Goal: Task Accomplishment & Management: Use online tool/utility

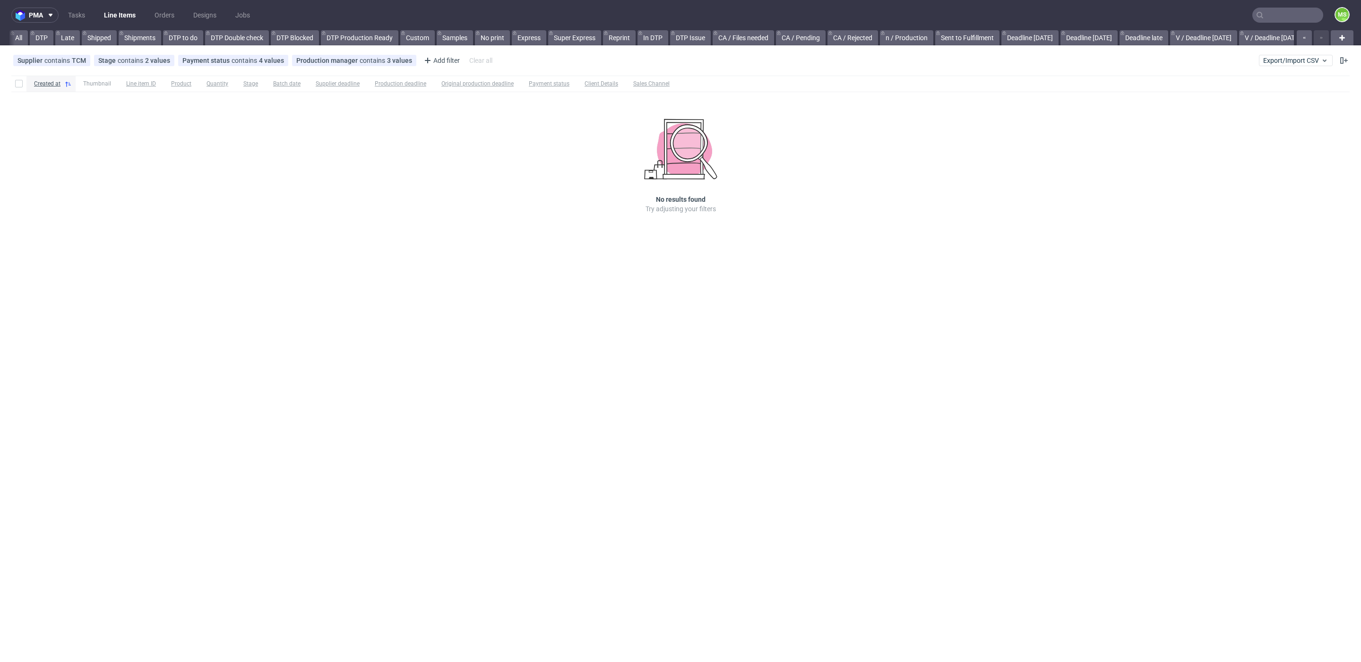
scroll to position [0, 1928]
click at [1287, 13] on input "text" at bounding box center [1288, 15] width 71 height 15
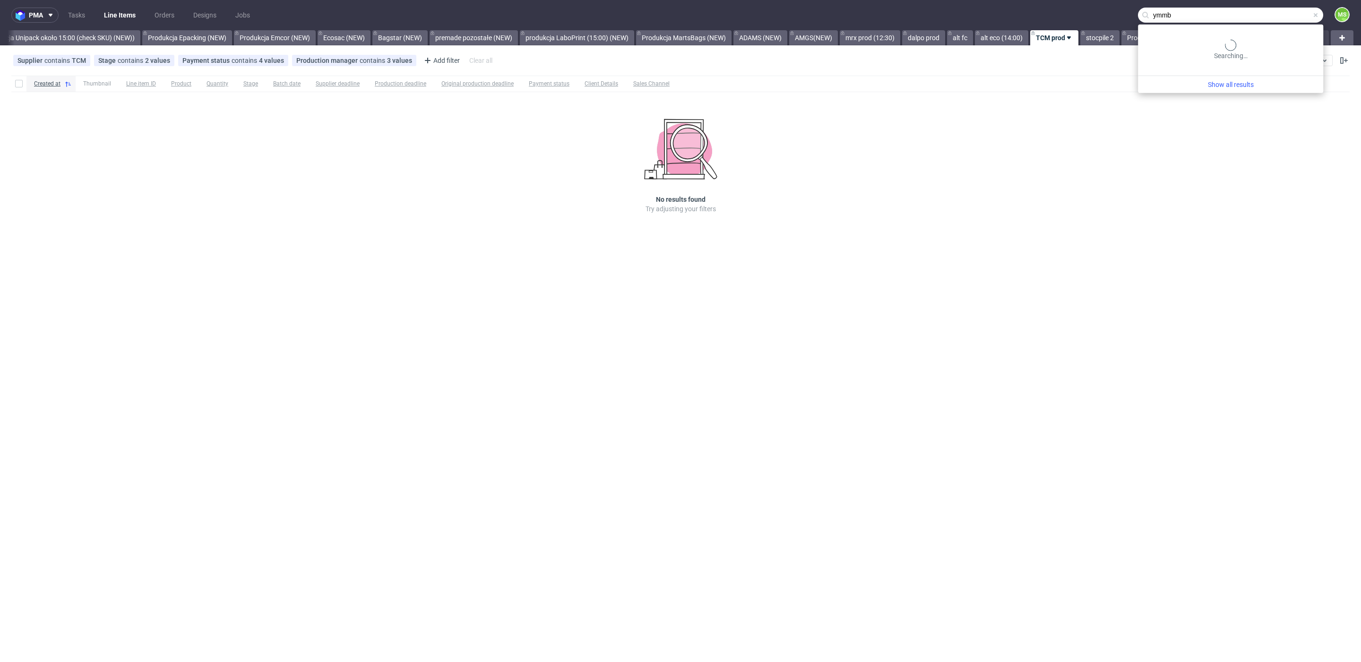
type input "ymmb"
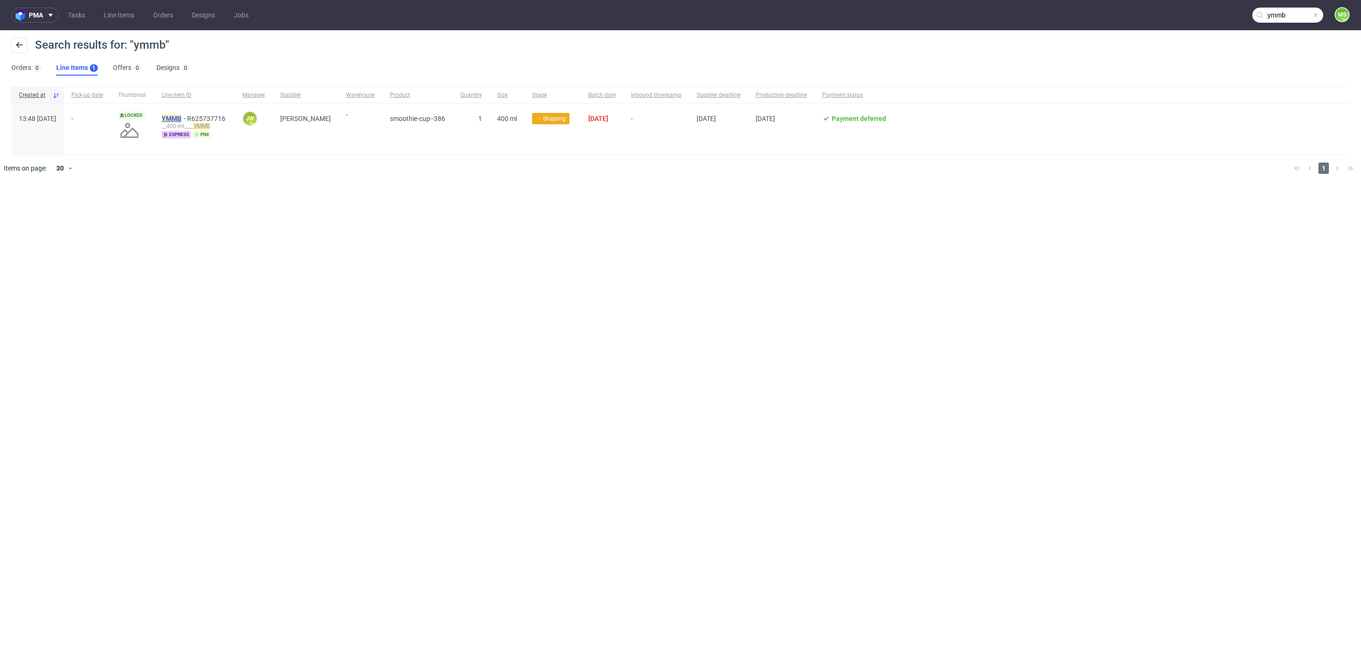
click at [182, 116] on mark "YMMB" at bounding box center [172, 119] width 20 height 8
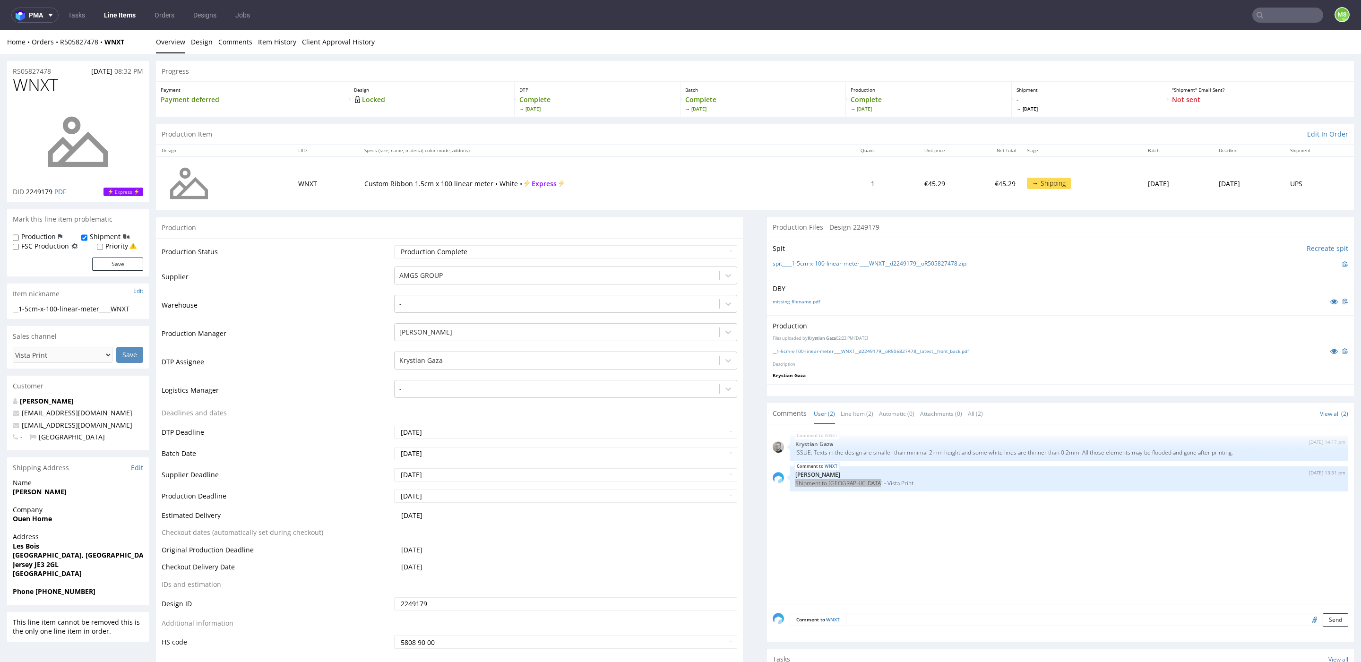
click at [1276, 20] on input "text" at bounding box center [1288, 15] width 71 height 15
type input "ugdy"
click at [1245, 45] on div "UGDY __12-x-19-3-cm____ UGDY" at bounding box center [1219, 38] width 170 height 17
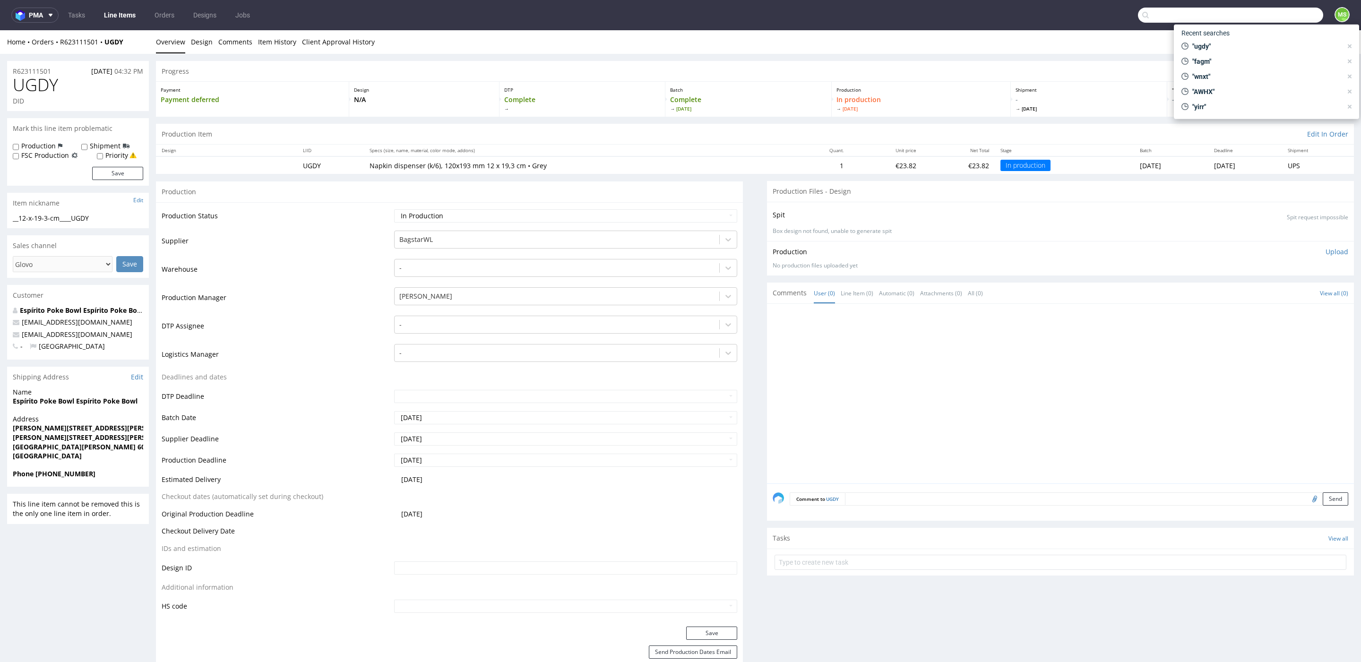
click at [1276, 16] on input "text" at bounding box center [1230, 15] width 185 height 15
type input "fagm"
click at [1220, 36] on div "bds__t120-70-x-50-cm__sober_co__ FAGM" at bounding box center [1229, 39] width 103 height 9
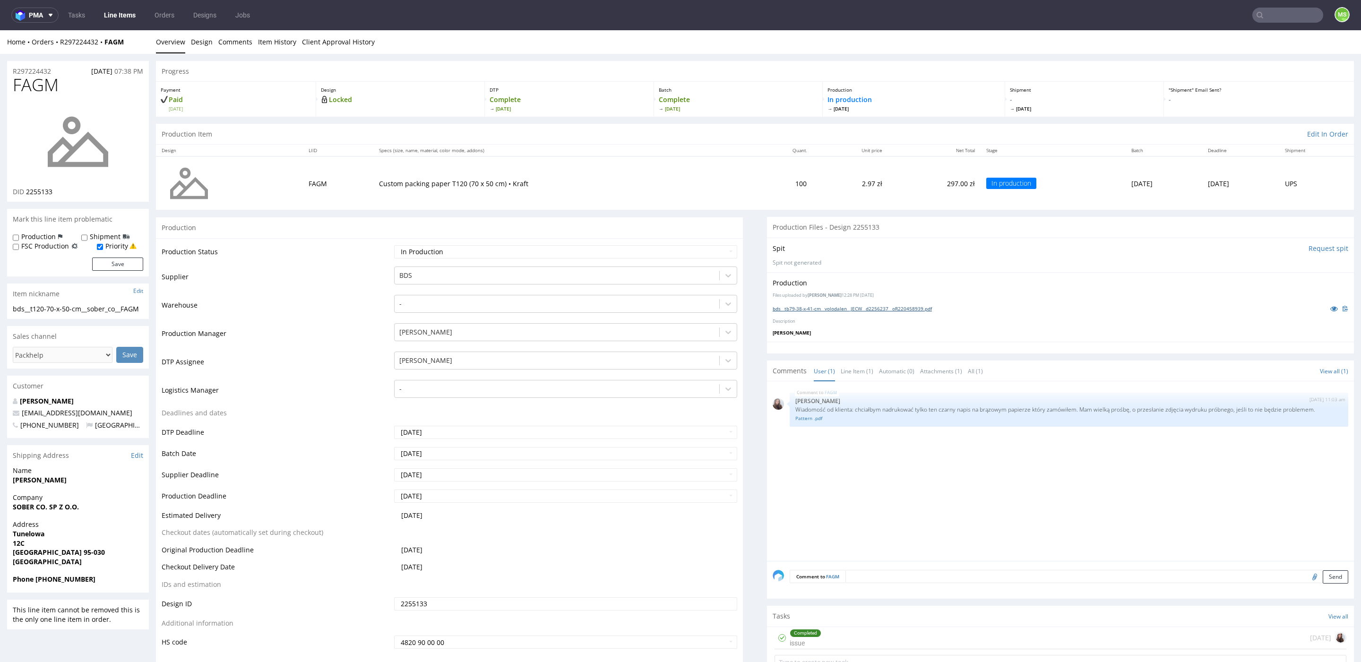
click at [845, 309] on link "bds__tb79-38-x-41-cm__volodalen__JECW__d2256237__oR220458939.pdf" at bounding box center [852, 308] width 159 height 7
click at [806, 419] on link "Pattern .pdf" at bounding box center [1069, 418] width 547 height 7
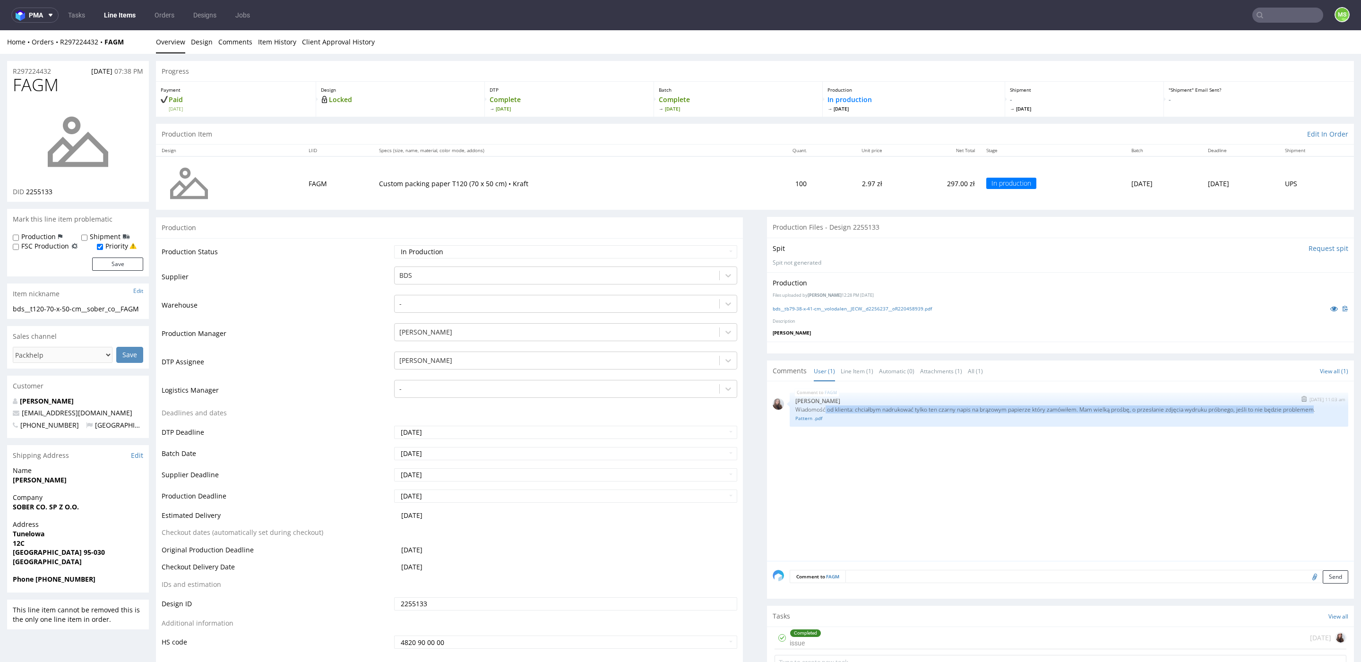
drag, startPoint x: 823, startPoint y: 408, endPoint x: 1320, endPoint y: 412, distance: 496.8
click at [1320, 412] on p "Wiadomość od klienta: chciałbym nadrukować tylko ten czarny napis na brązowym p…" at bounding box center [1069, 409] width 547 height 7
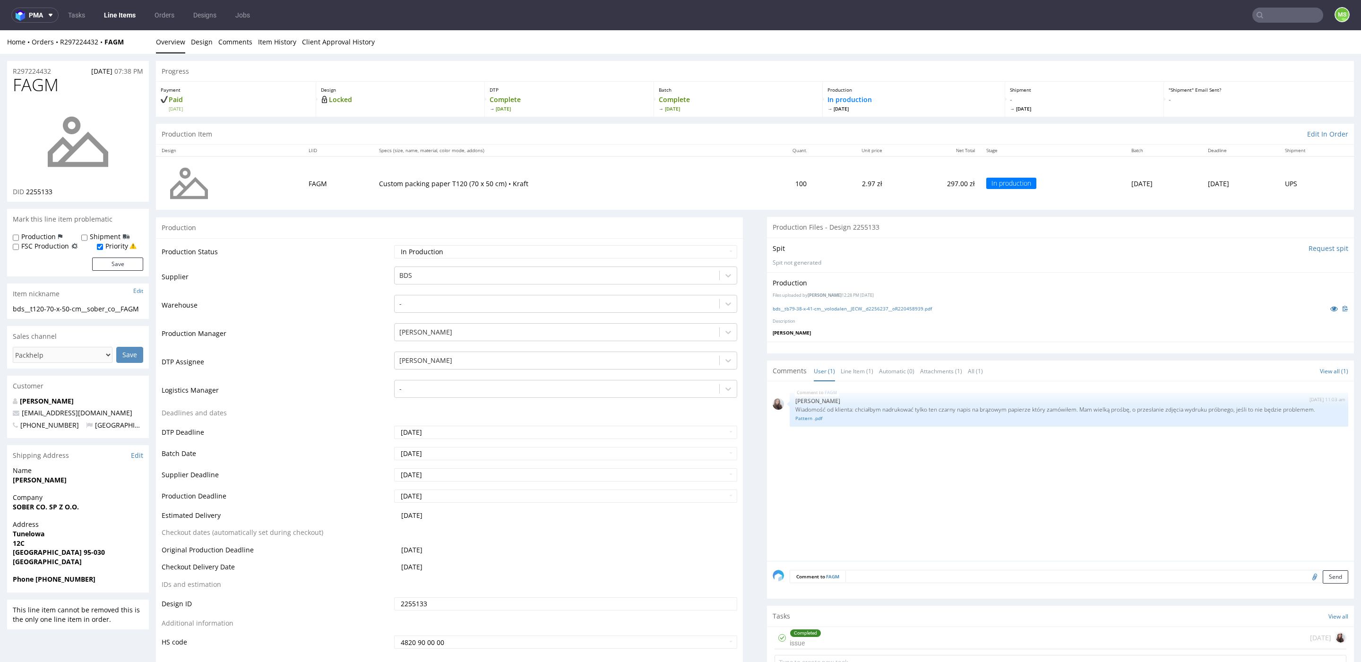
click at [794, 440] on div "FAGM 1st Sep 25 | 11:03 am Sandra Beśka Wiadomość od klienta: chciałbym nadruko…" at bounding box center [1063, 474] width 581 height 174
click at [811, 418] on link "Pattern .pdf" at bounding box center [1069, 418] width 547 height 7
drag, startPoint x: 226, startPoint y: 360, endPoint x: 307, endPoint y: 365, distance: 81.0
click at [307, 365] on td "DTP Assignee" at bounding box center [277, 365] width 230 height 28
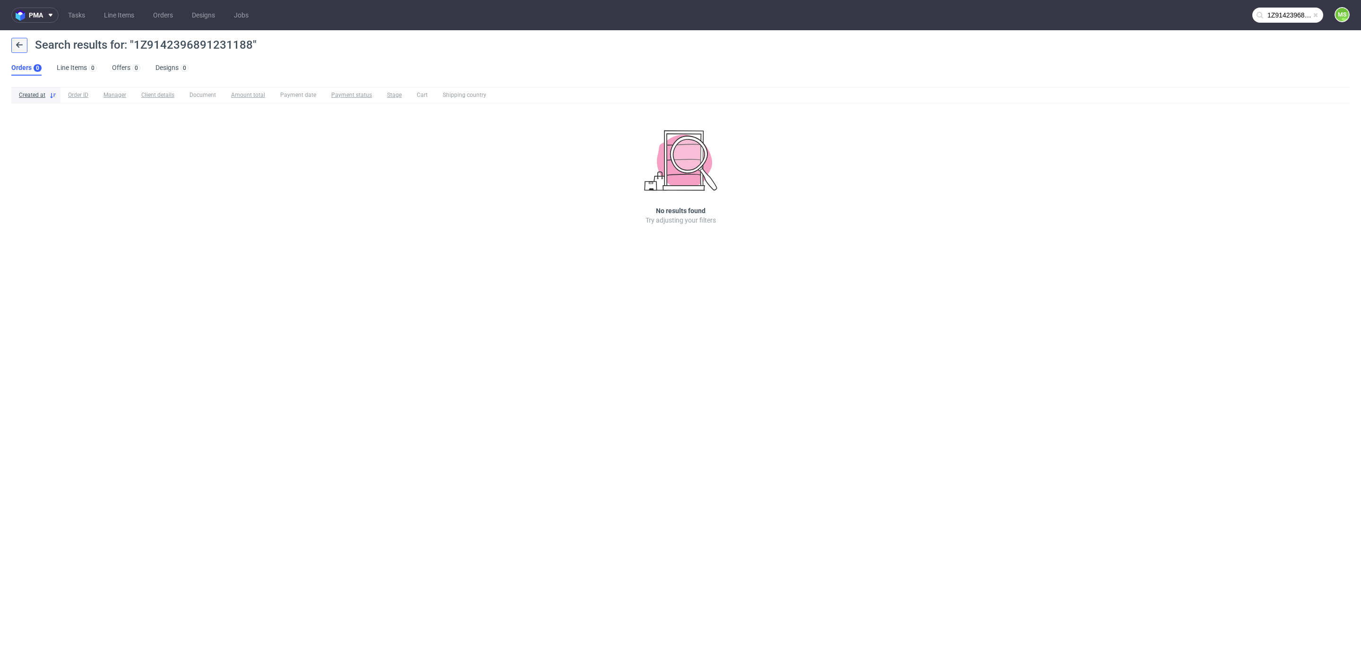
click at [23, 44] on icon at bounding box center [20, 45] width 8 height 8
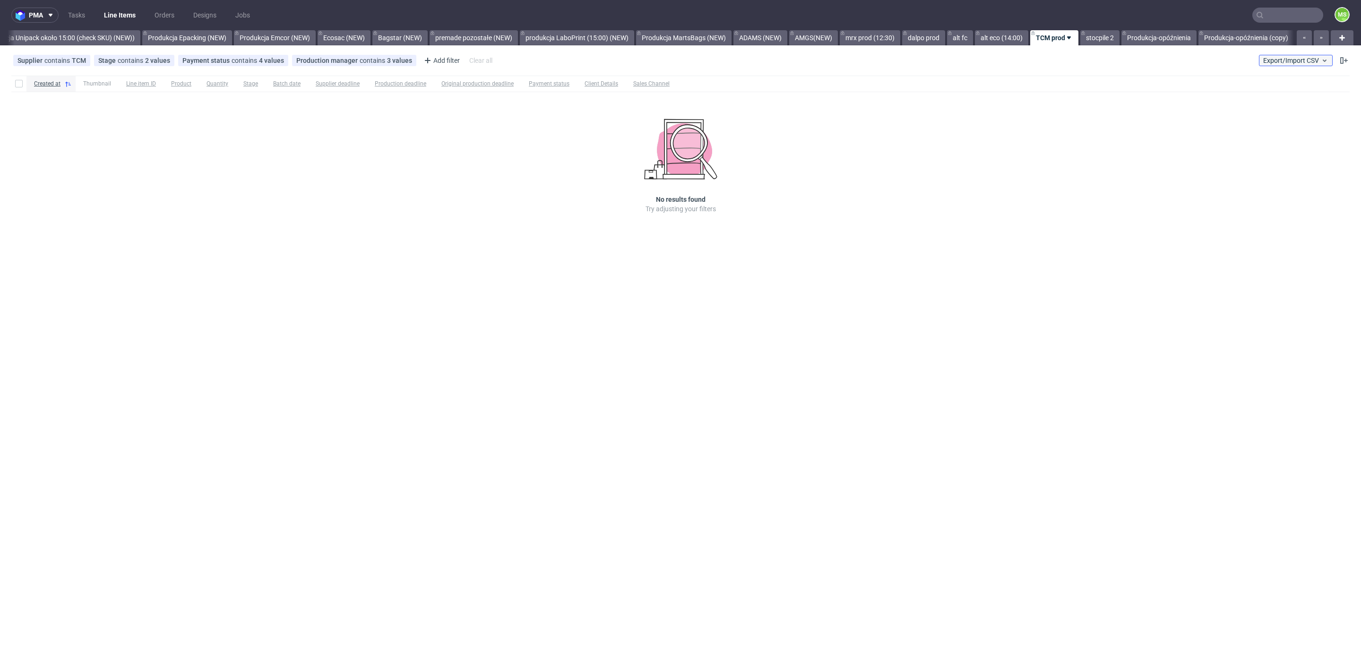
click at [1296, 62] on span "Export/Import CSV" at bounding box center [1296, 61] width 65 height 8
click at [1280, 98] on link "Import shipments CSV" at bounding box center [1274, 98] width 111 height 15
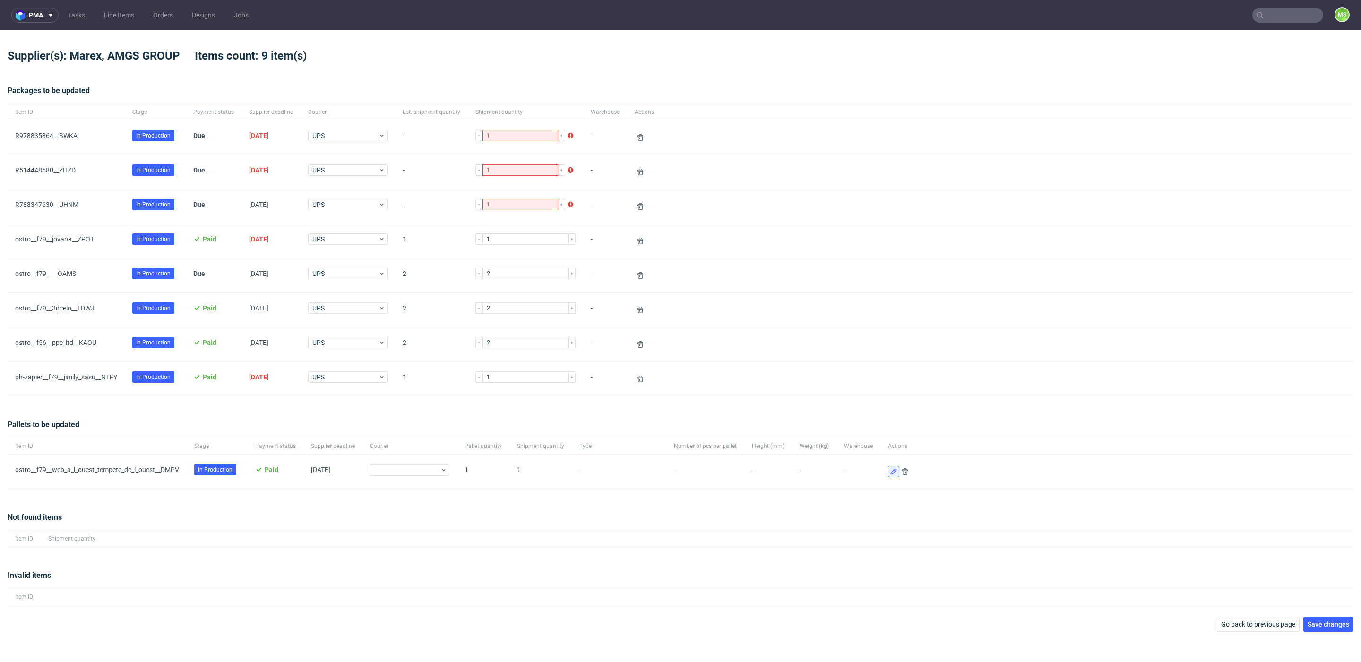
click at [891, 471] on use at bounding box center [894, 472] width 6 height 6
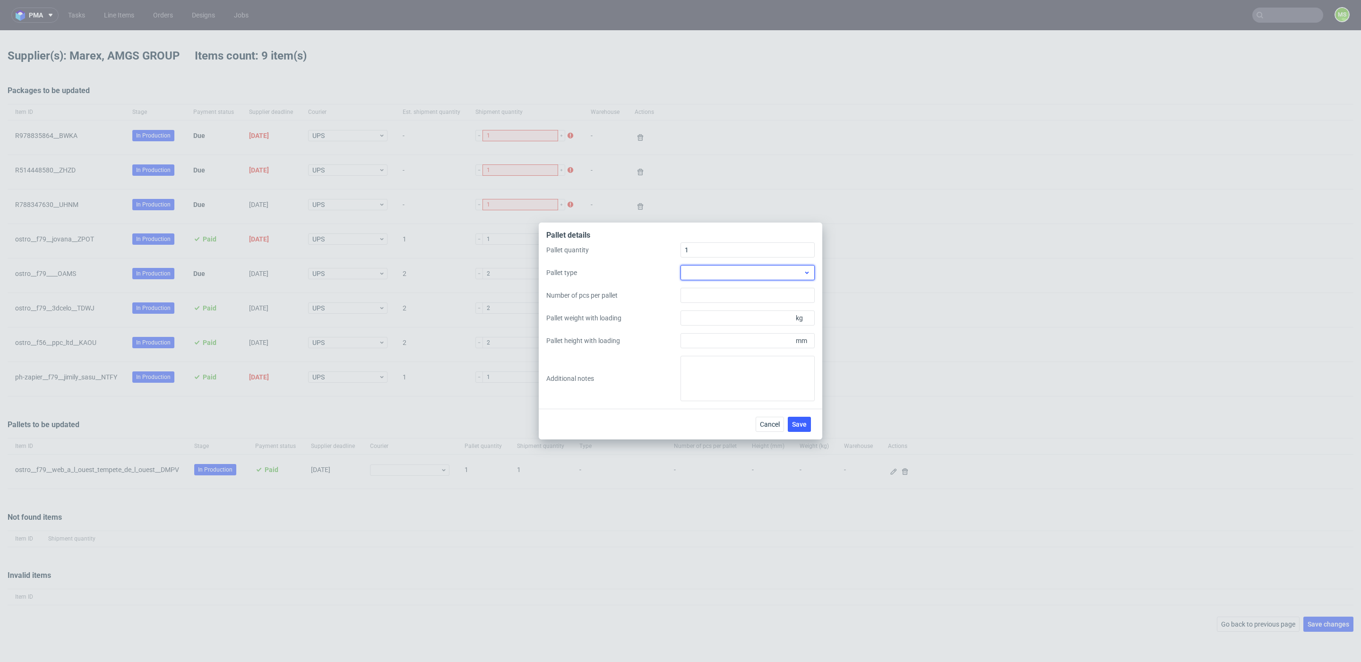
click at [745, 278] on div at bounding box center [748, 272] width 134 height 15
click at [742, 295] on div "EPAL1, 1200 x 800mm" at bounding box center [747, 294] width 127 height 17
click at [728, 315] on input "Pallet weight with loading" at bounding box center [748, 318] width 134 height 15
type input "105"
click at [726, 348] on div "Pallet quantity 1 Pallet type EPAL1, 1200 x 800mm Number of pcs per pallet Pall…" at bounding box center [680, 321] width 268 height 159
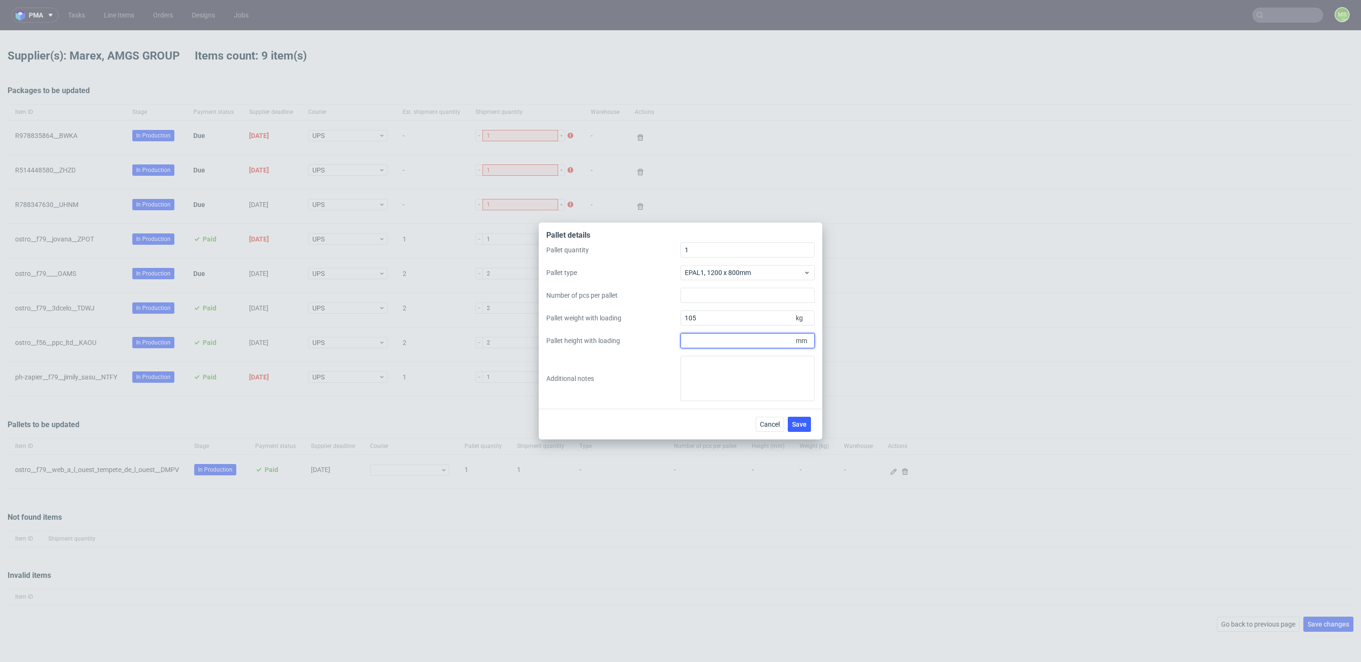
click at [729, 345] on input "Pallet height with loading" at bounding box center [748, 340] width 134 height 15
type input "1200"
drag, startPoint x: 804, startPoint y: 424, endPoint x: 799, endPoint y: 424, distance: 5.3
click at [803, 423] on span "Save" at bounding box center [799, 424] width 15 height 7
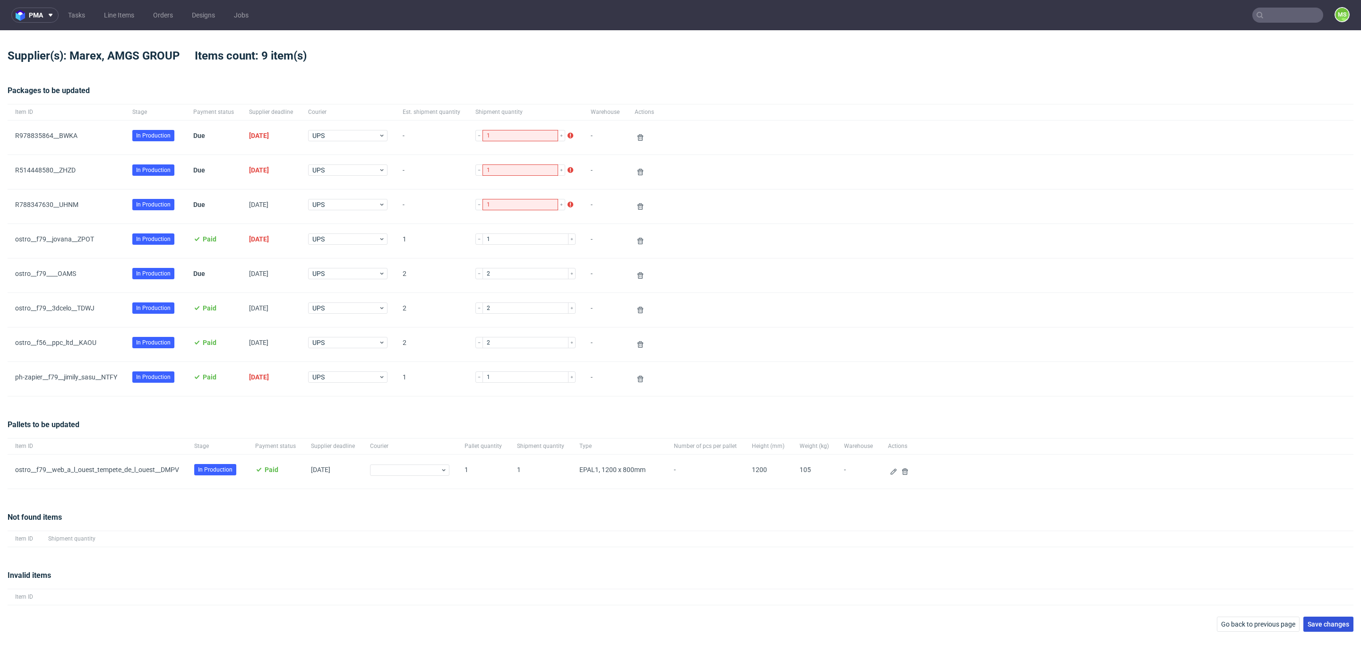
click at [1344, 624] on span "Save changes" at bounding box center [1329, 624] width 42 height 7
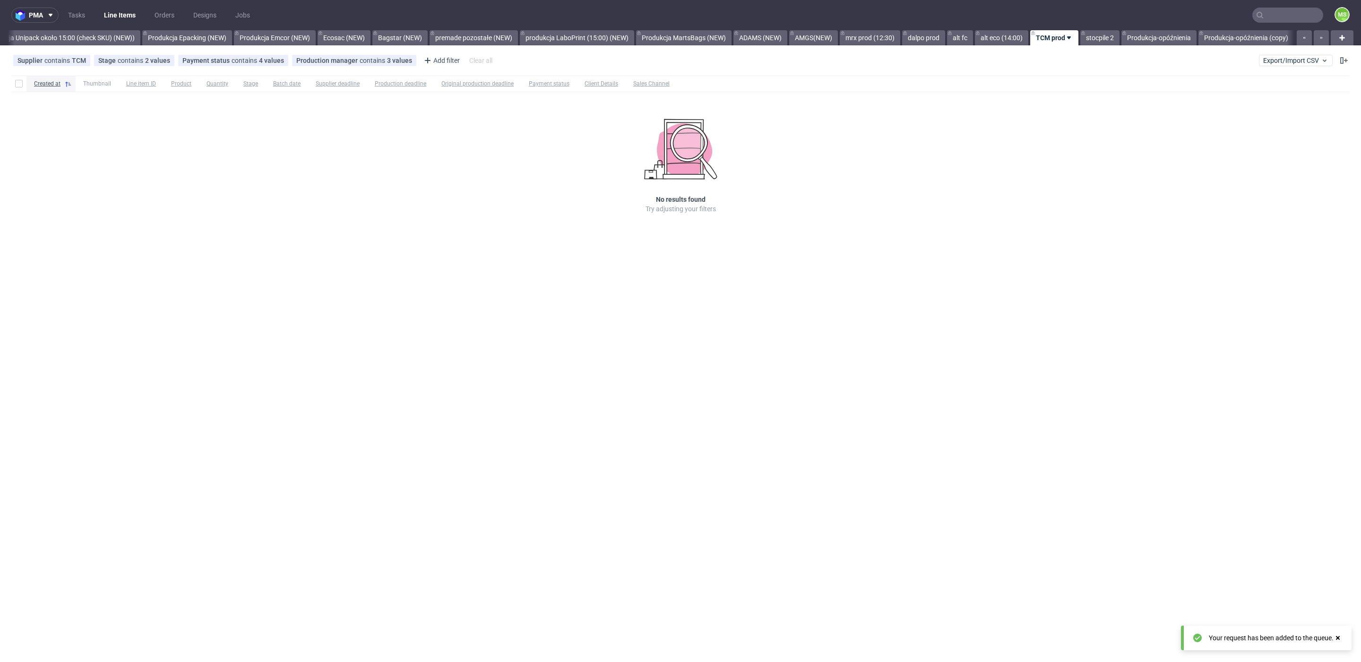
scroll to position [0, 1928]
click at [1309, 58] on span "Export/Import CSV" at bounding box center [1296, 61] width 65 height 8
click at [1282, 94] on link "Import shipments CSV" at bounding box center [1274, 98] width 111 height 15
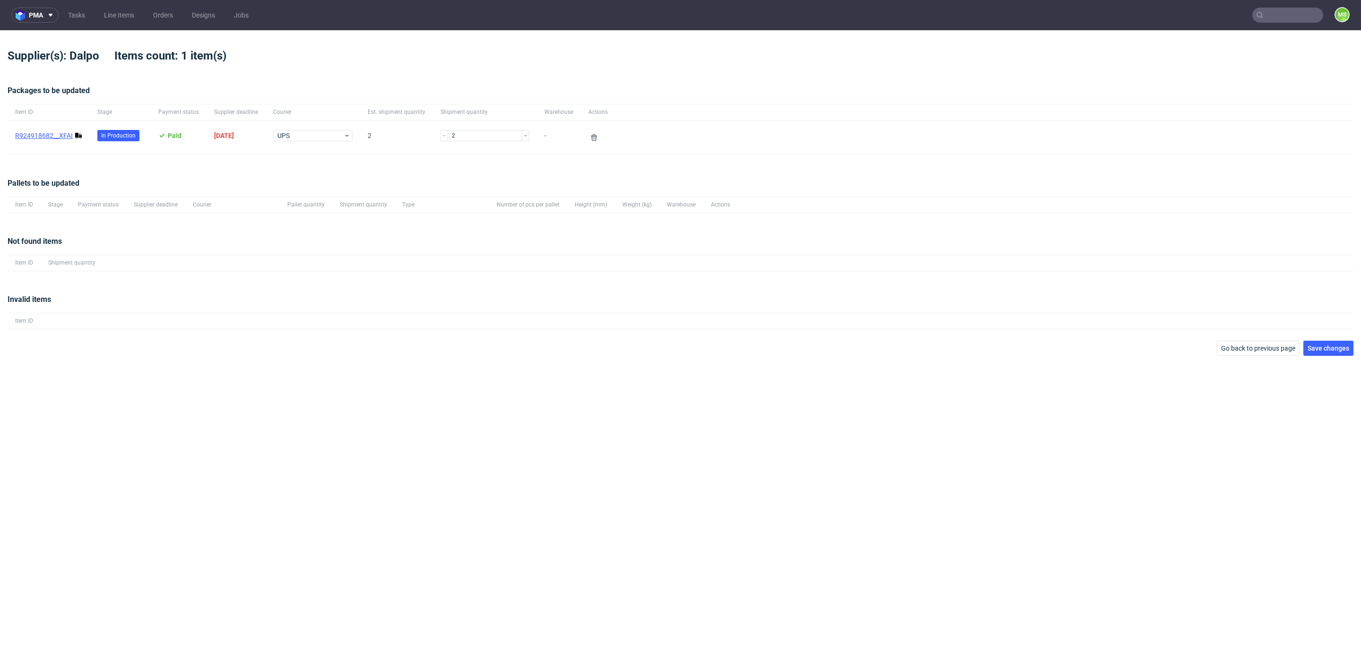
click at [62, 137] on link "R924918682__XFAI" at bounding box center [44, 136] width 58 height 8
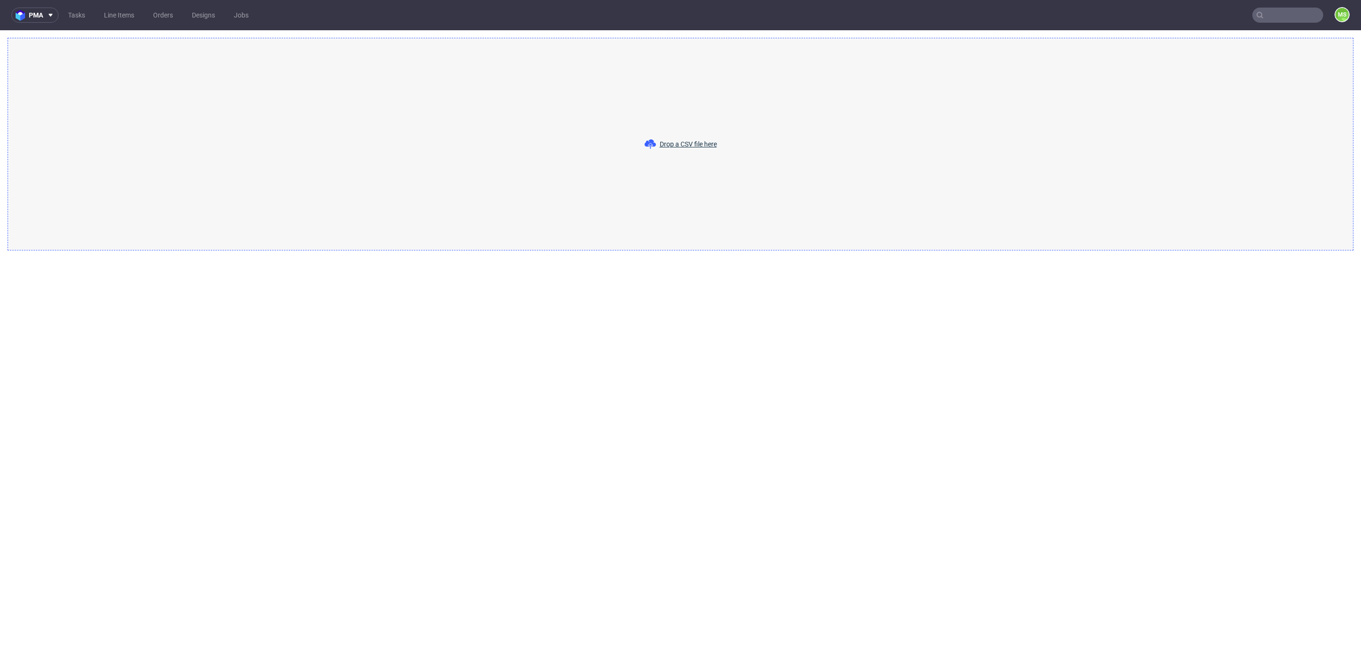
click at [1226, 134] on div "Drop a CSV file here" at bounding box center [681, 144] width 1346 height 213
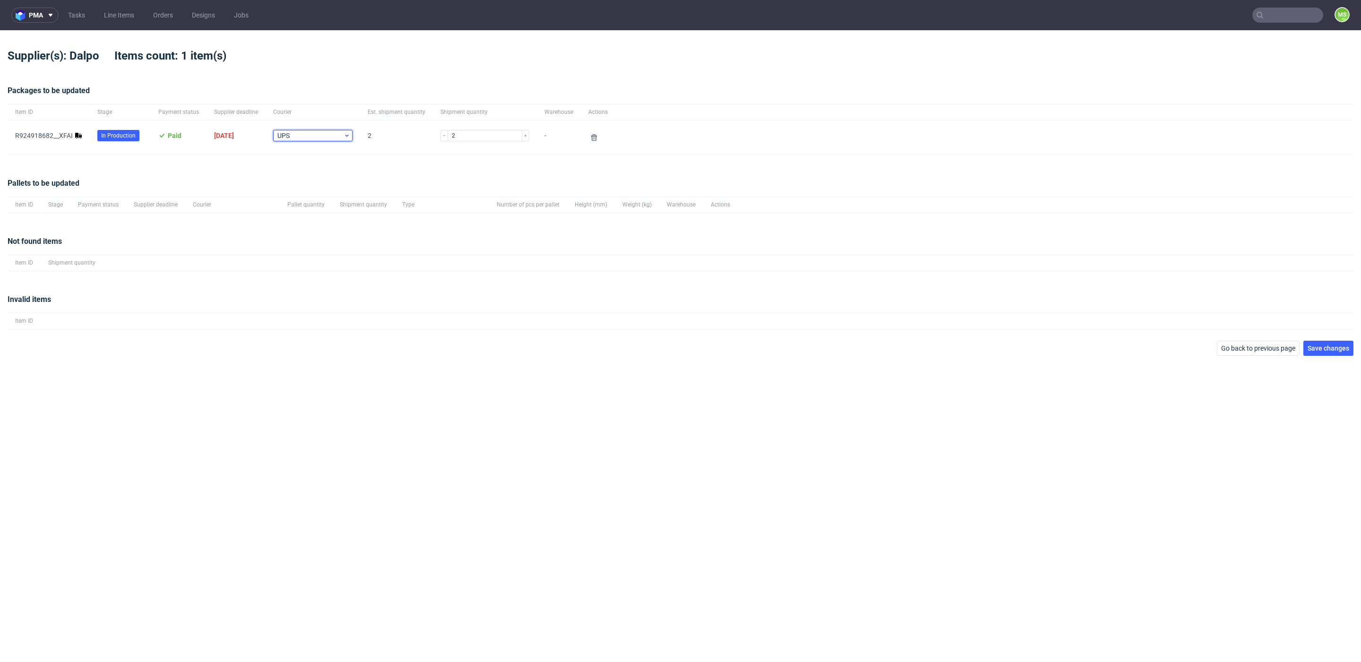
click at [335, 137] on span "UPS" at bounding box center [310, 135] width 66 height 9
drag, startPoint x: 558, startPoint y: 407, endPoint x: 541, endPoint y: 398, distance: 19.2
click at [558, 407] on div "pma Tasks Line Items Orders Designs Jobs MS Supplier(s): Dalpo Items count: 1 i…" at bounding box center [680, 331] width 1361 height 662
click at [48, 137] on link "R924918682__XFAI" at bounding box center [44, 136] width 58 height 8
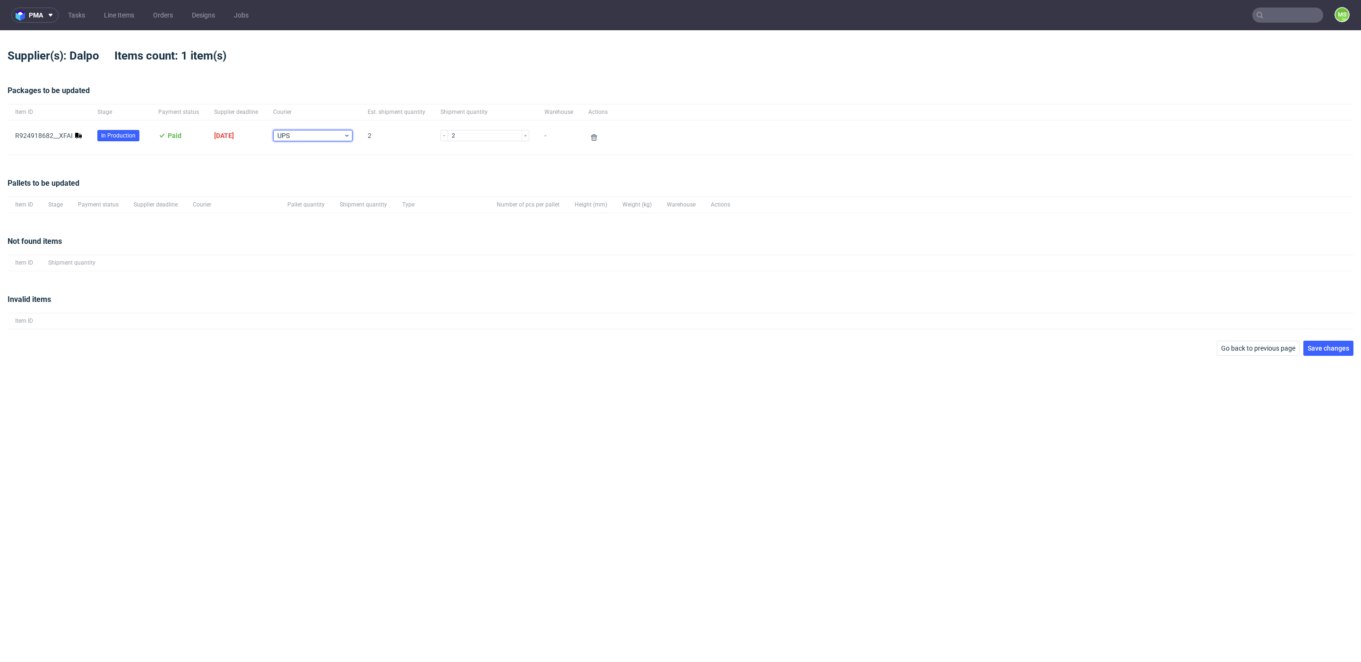
click at [330, 137] on span "UPS" at bounding box center [310, 135] width 66 height 9
click at [435, 76] on div "Packages to be updated Item ID Stage Payment status Supplier deadline Courier E…" at bounding box center [681, 120] width 1346 height 93
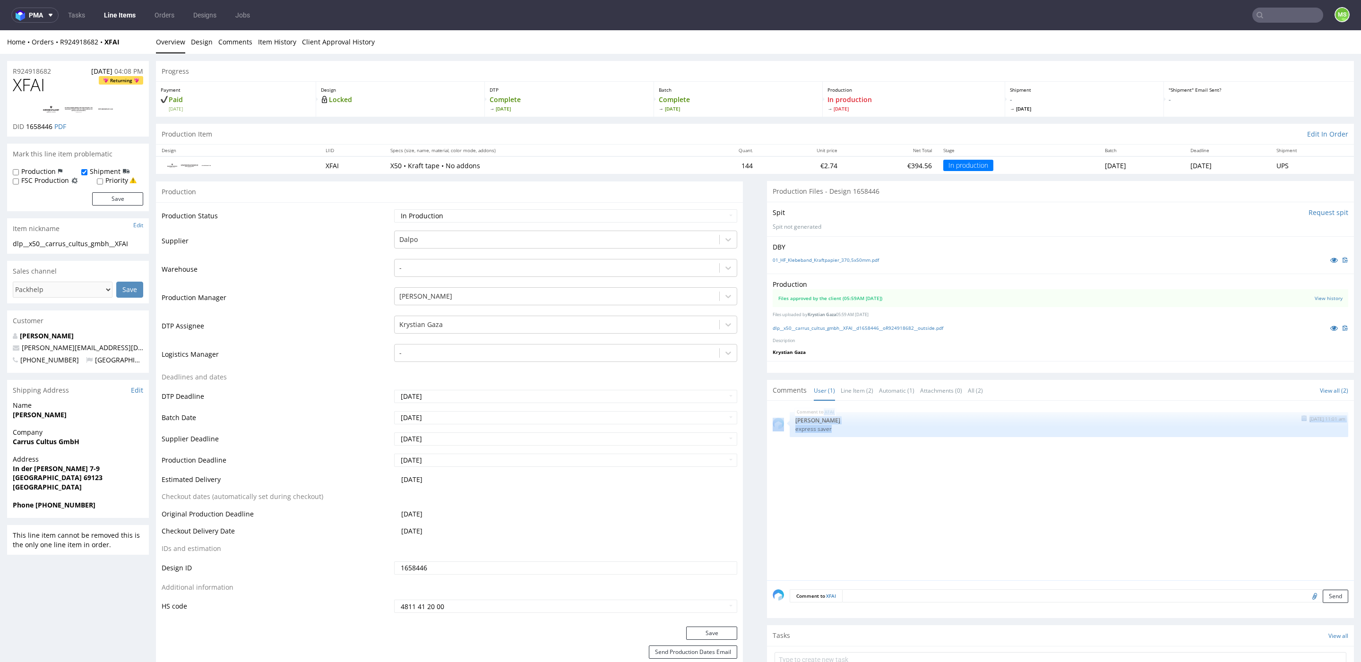
drag, startPoint x: 830, startPoint y: 429, endPoint x: 770, endPoint y: 429, distance: 59.6
click at [773, 429] on div "XFAI 2nd Sep 25 | 11:01 am Ewa Prus express saver" at bounding box center [1061, 424] width 576 height 25
click at [832, 468] on div "XFAI 2nd Sep 25 | 11:01 am Ewa Prus express saver" at bounding box center [1063, 494] width 581 height 174
drag, startPoint x: 122, startPoint y: 41, endPoint x: 59, endPoint y: 44, distance: 63.5
click at [57, 44] on div "Home Orders R924918682 XFAI" at bounding box center [78, 41] width 142 height 9
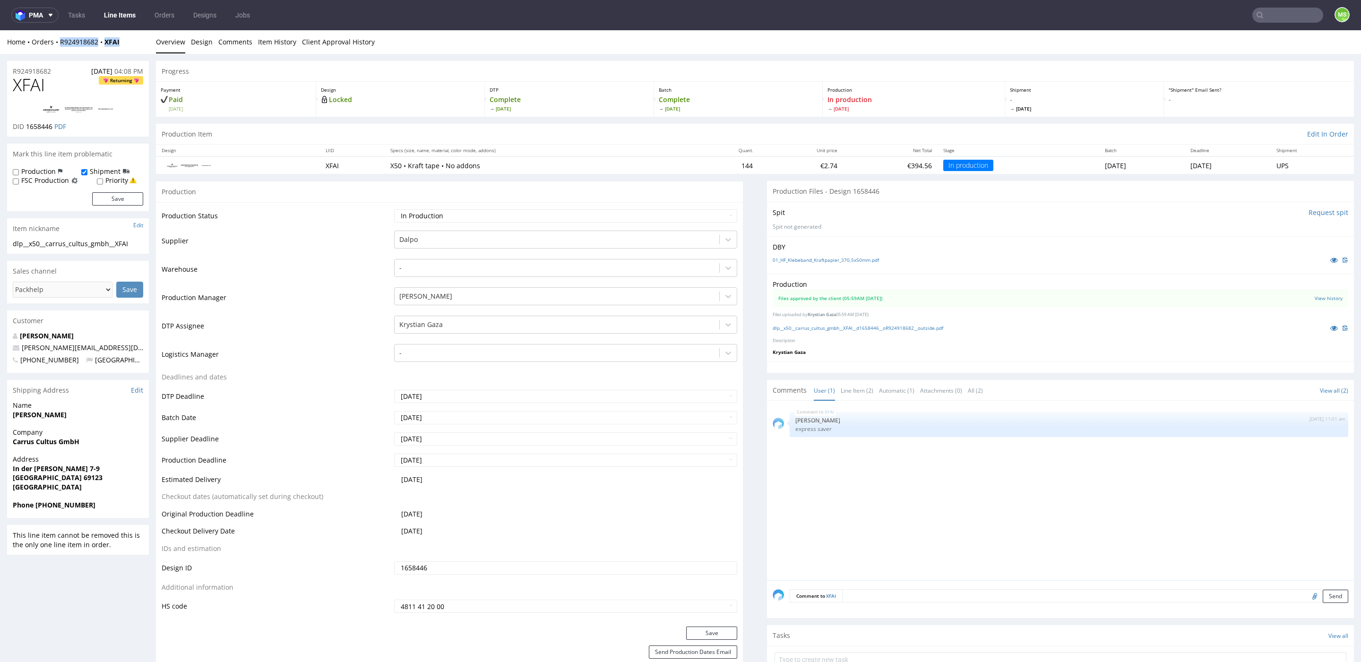
copy div "R924918682 XFAI"
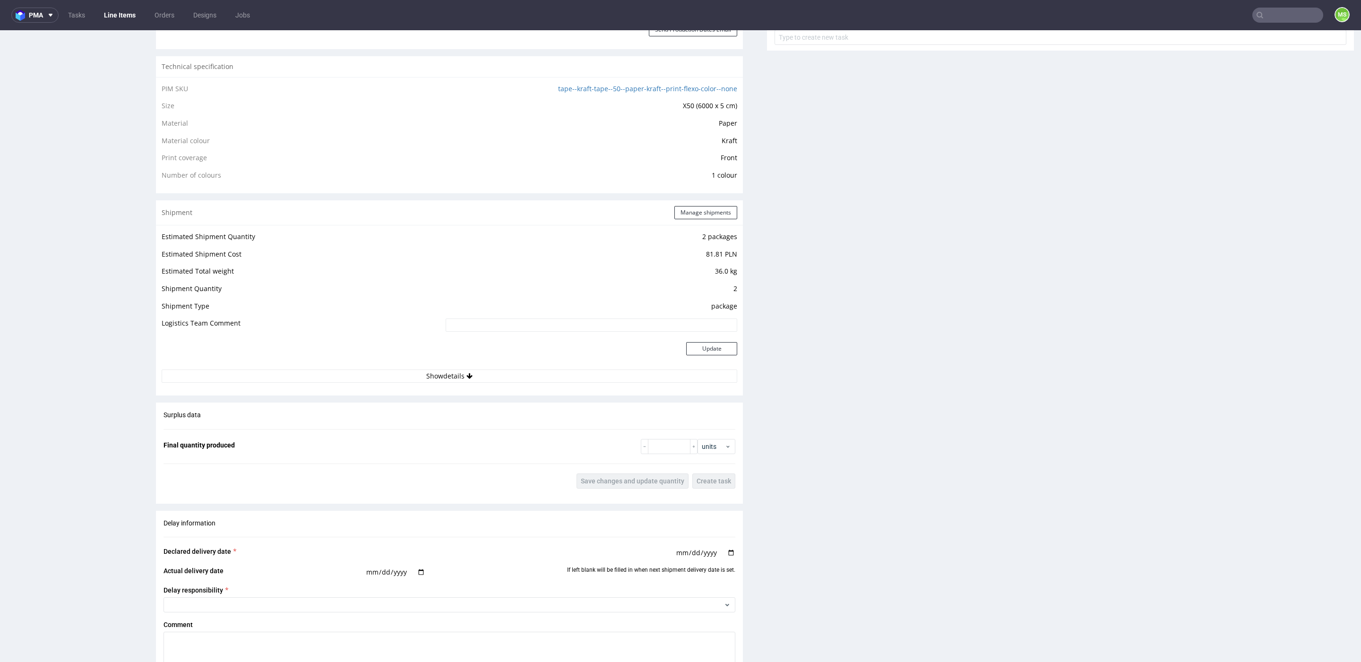
scroll to position [617, 0]
click at [583, 329] on input at bounding box center [592, 330] width 292 height 13
click at [496, 381] on button "Show details" at bounding box center [450, 381] width 576 height 13
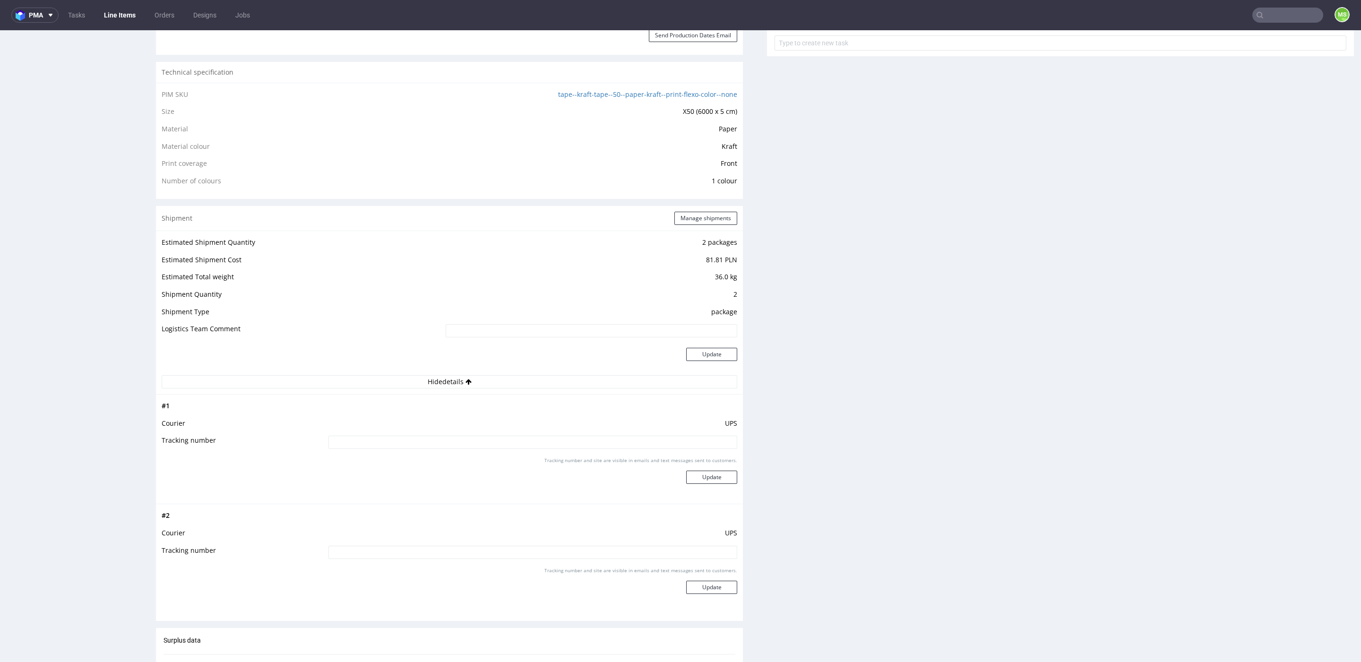
click at [529, 440] on input at bounding box center [533, 442] width 409 height 13
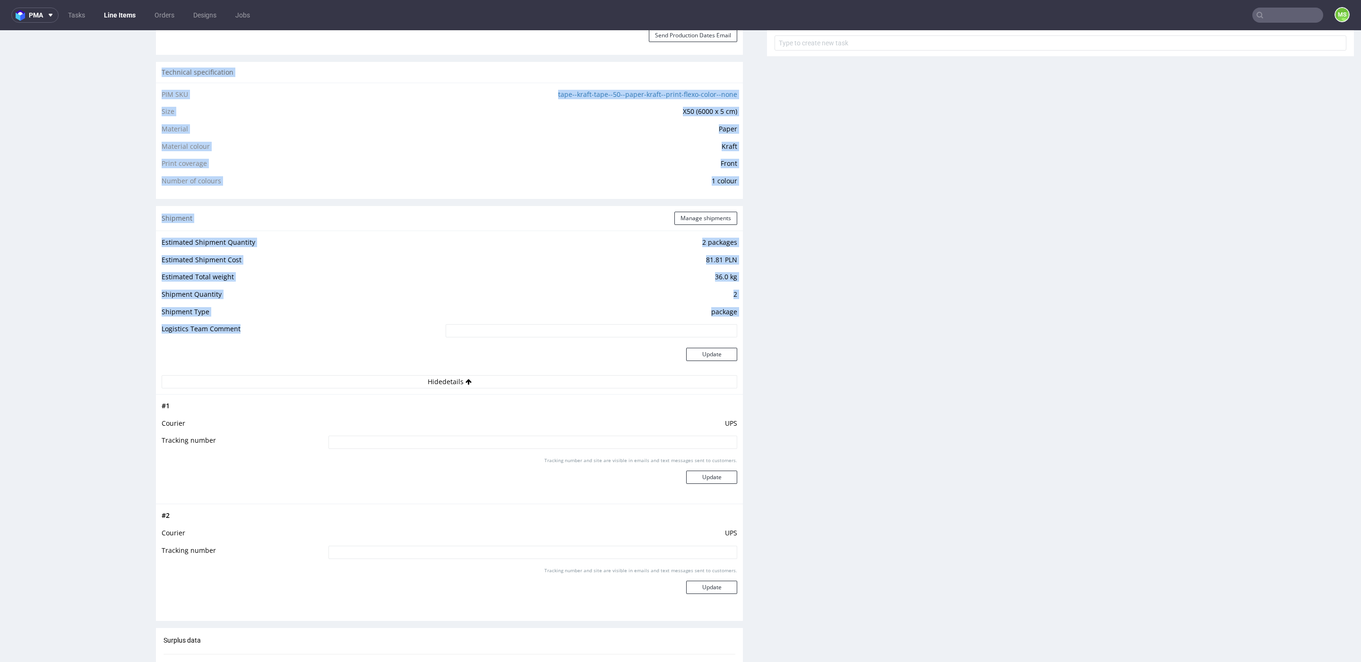
drag, startPoint x: 207, startPoint y: 329, endPoint x: 110, endPoint y: 339, distance: 97.9
click at [110, 339] on div "R924918682 14.07.2025 04:08 PM XFAI Returning DID 1658446 PDF Mark this line it…" at bounding box center [680, 309] width 1361 height 1745
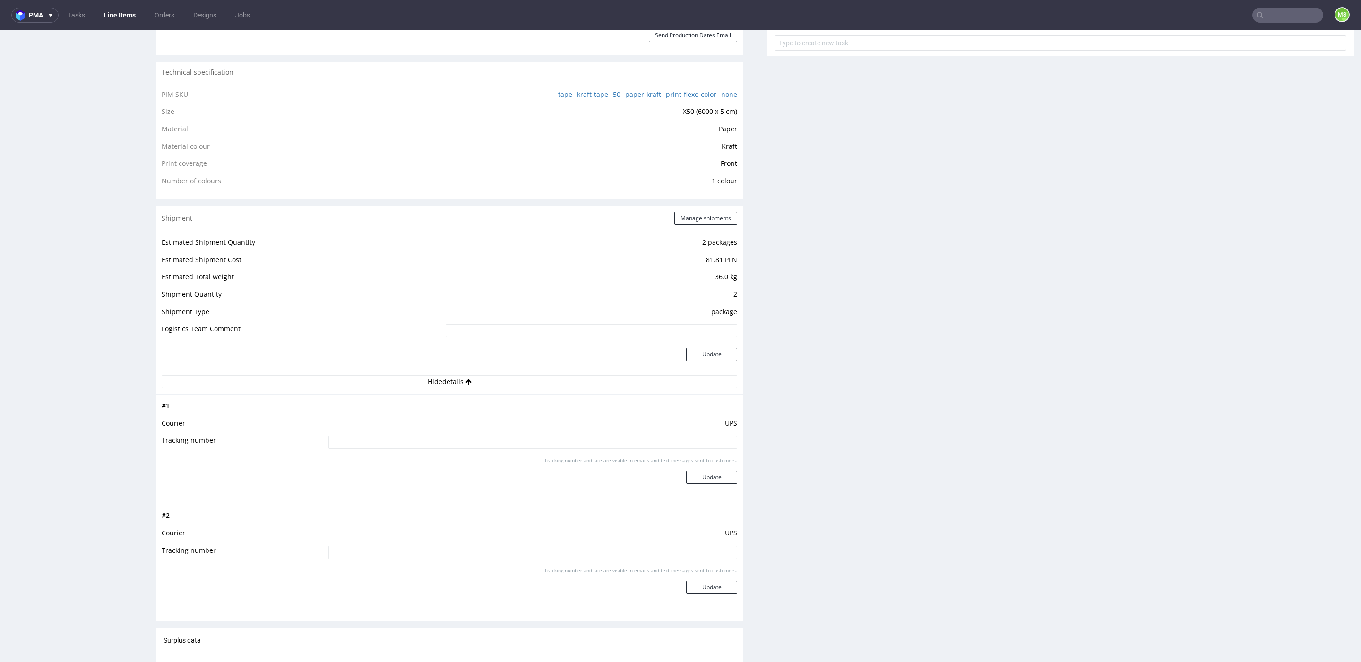
click at [283, 425] on td "Courier" at bounding box center [244, 426] width 165 height 17
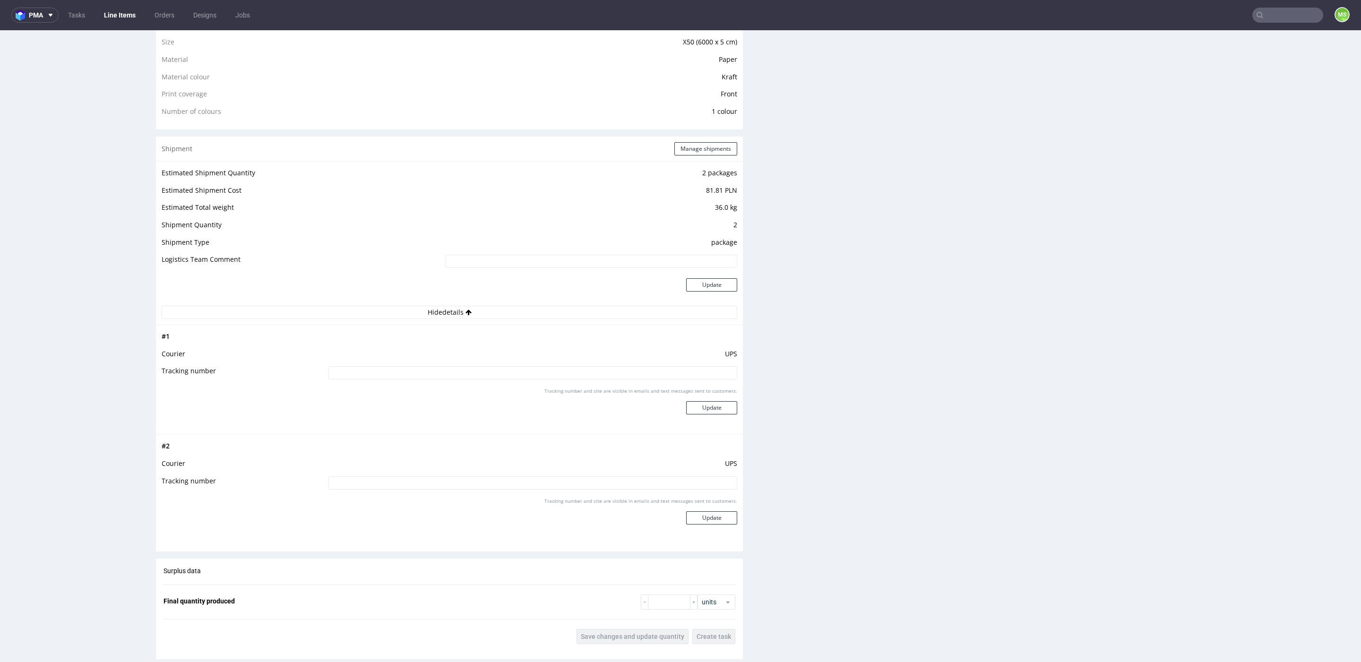
scroll to position [690, 0]
click at [485, 374] on input at bounding box center [533, 369] width 409 height 13
paste input "1Z5A15806893542126"
type input "1Z5A15806893542126"
paste input "1Z5A15806893542126"
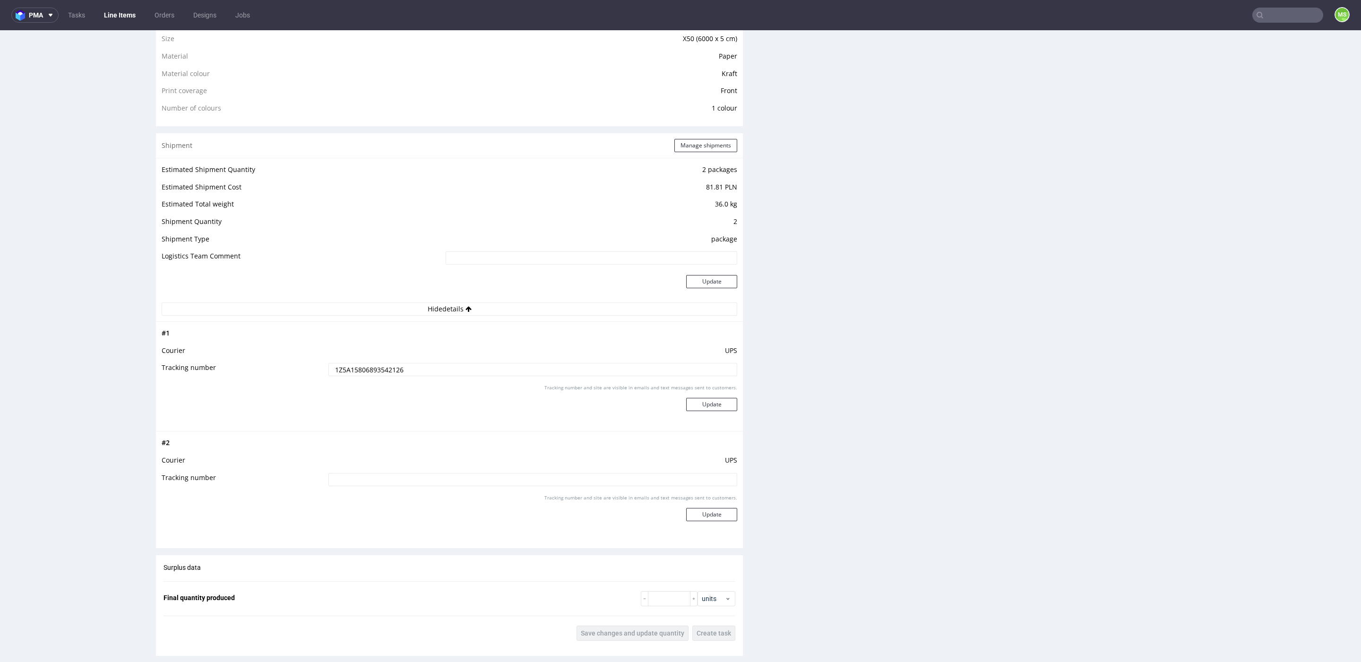
type input "1Z5A15806893542126"
drag, startPoint x: 447, startPoint y: 476, endPoint x: 457, endPoint y: 475, distance: 10.1
click at [447, 477] on input "1Z5A15806893542126" at bounding box center [533, 479] width 409 height 13
drag, startPoint x: 301, startPoint y: 474, endPoint x: 241, endPoint y: 471, distance: 60.6
click at [240, 472] on tr "Tracking number 1Z5A15806893542126" at bounding box center [450, 482] width 576 height 21
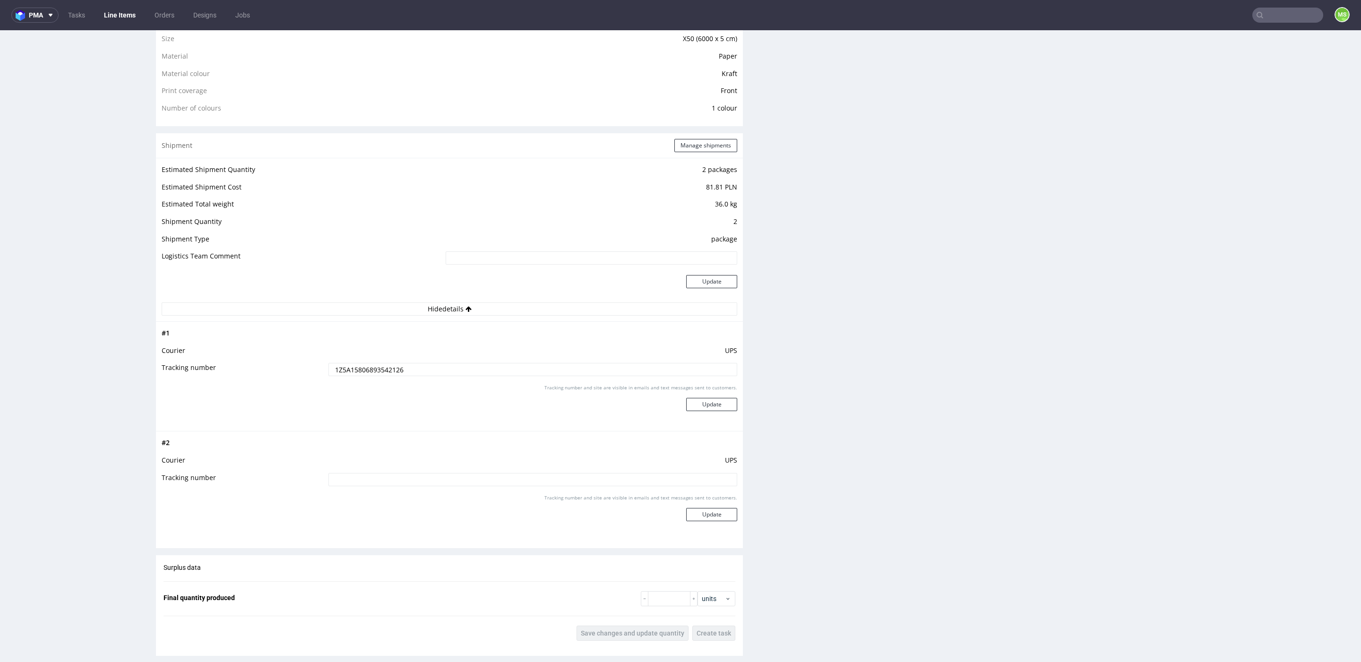
click at [266, 433] on div "# 2 Courier UPS Tracking number Tracking number and site are visible in emails …" at bounding box center [449, 486] width 587 height 110
drag, startPoint x: 435, startPoint y: 380, endPoint x: 404, endPoint y: 359, distance: 37.9
click at [314, 366] on tr "Tracking number 1Z5A15806893542126" at bounding box center [450, 372] width 576 height 21
click at [367, 476] on input at bounding box center [533, 479] width 409 height 13
click at [425, 363] on input "1Z5A15806893542126" at bounding box center [533, 369] width 409 height 13
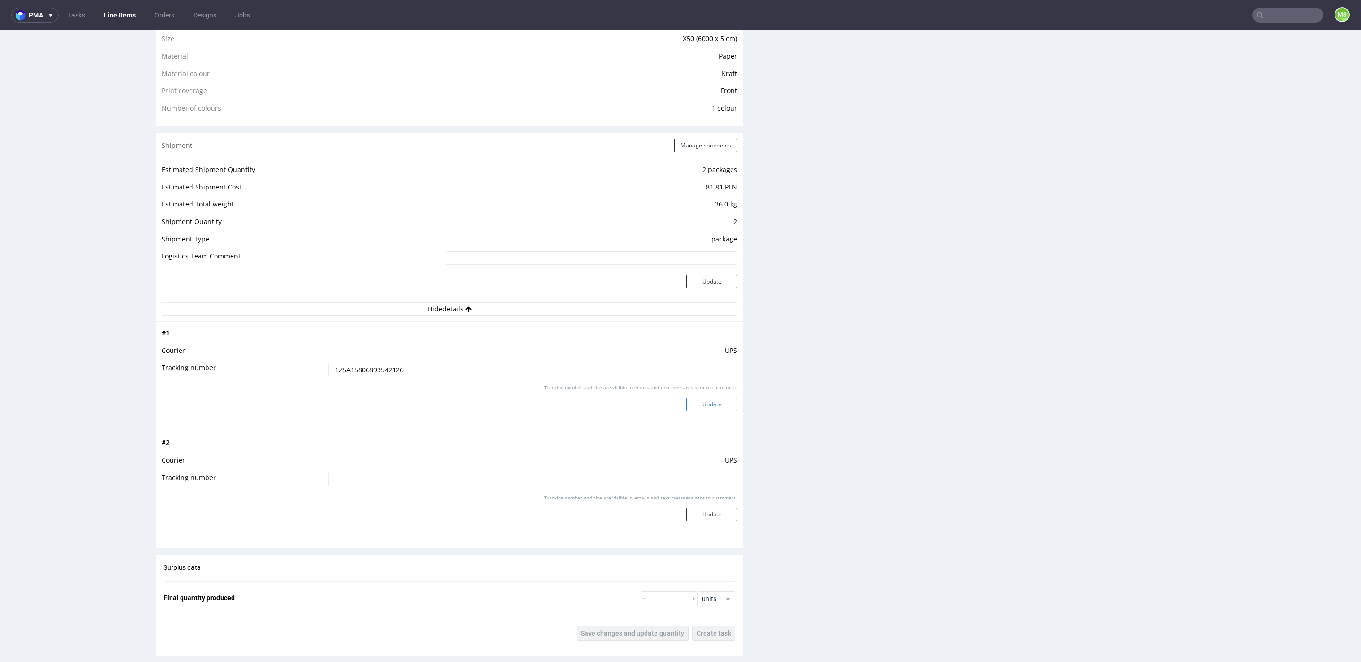
click at [692, 406] on button "Update" at bounding box center [711, 404] width 51 height 13
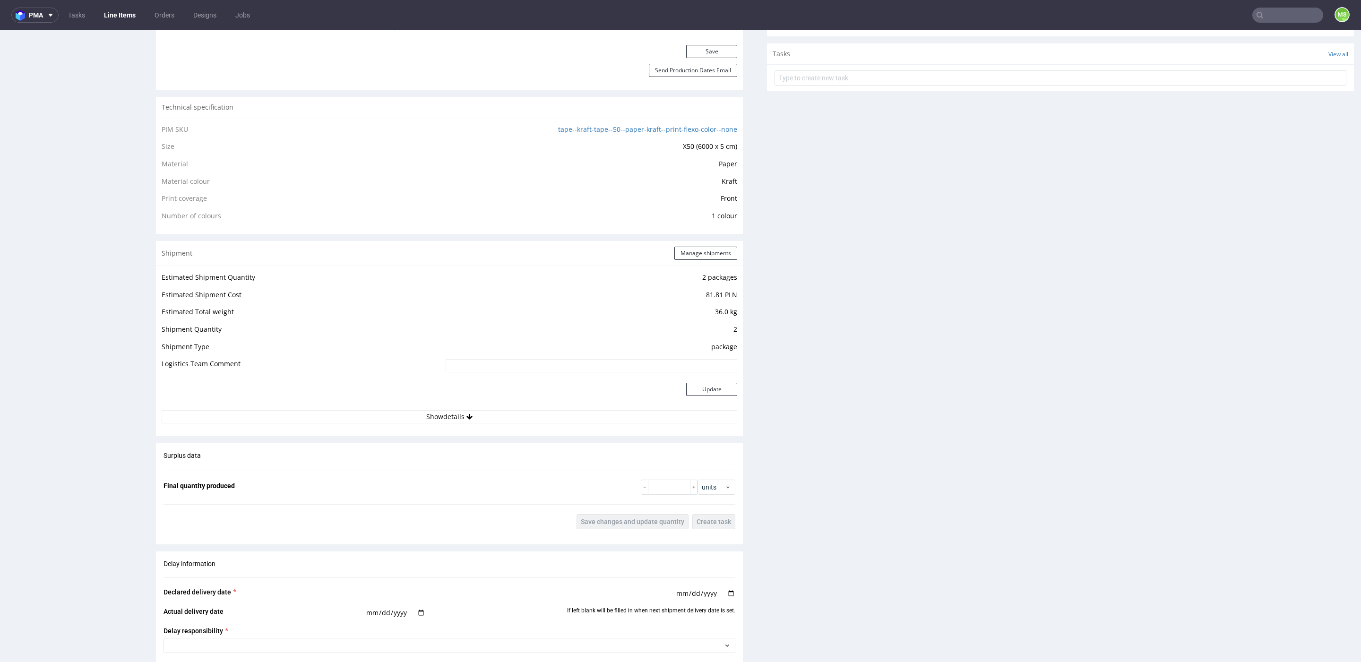
scroll to position [580, 0]
click at [445, 415] on button "Show details" at bounding box center [450, 418] width 576 height 13
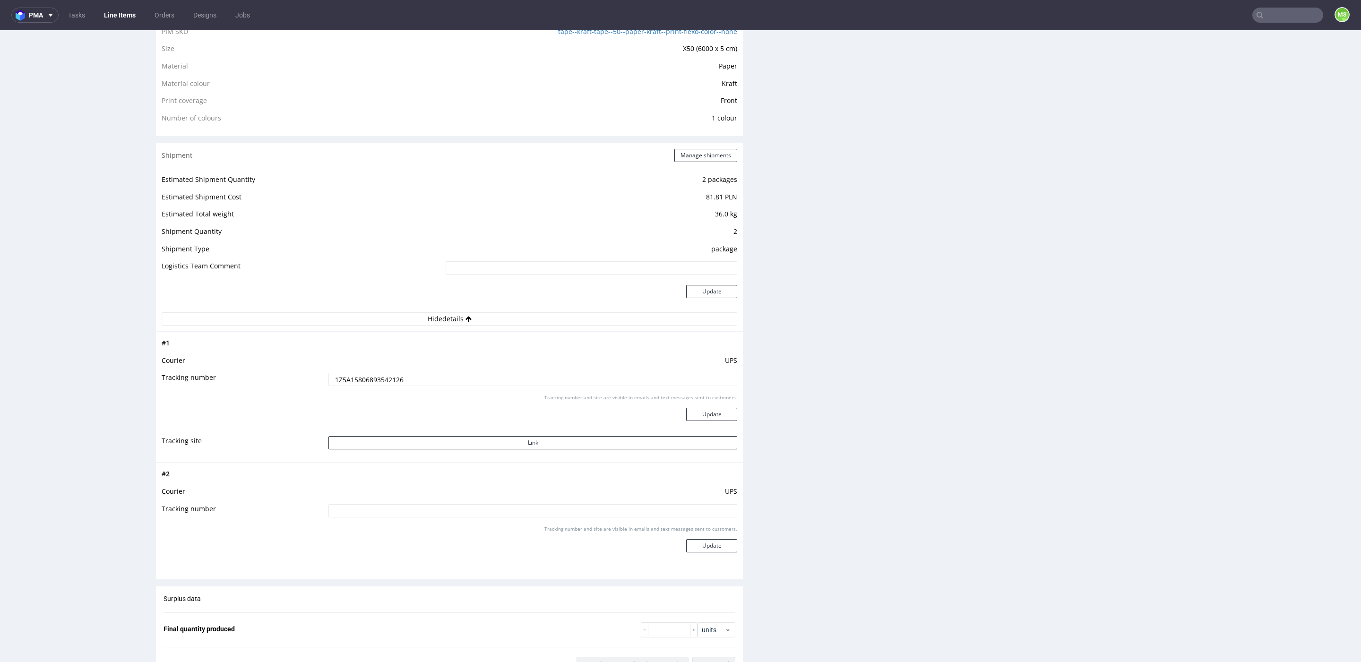
scroll to position [681, 0]
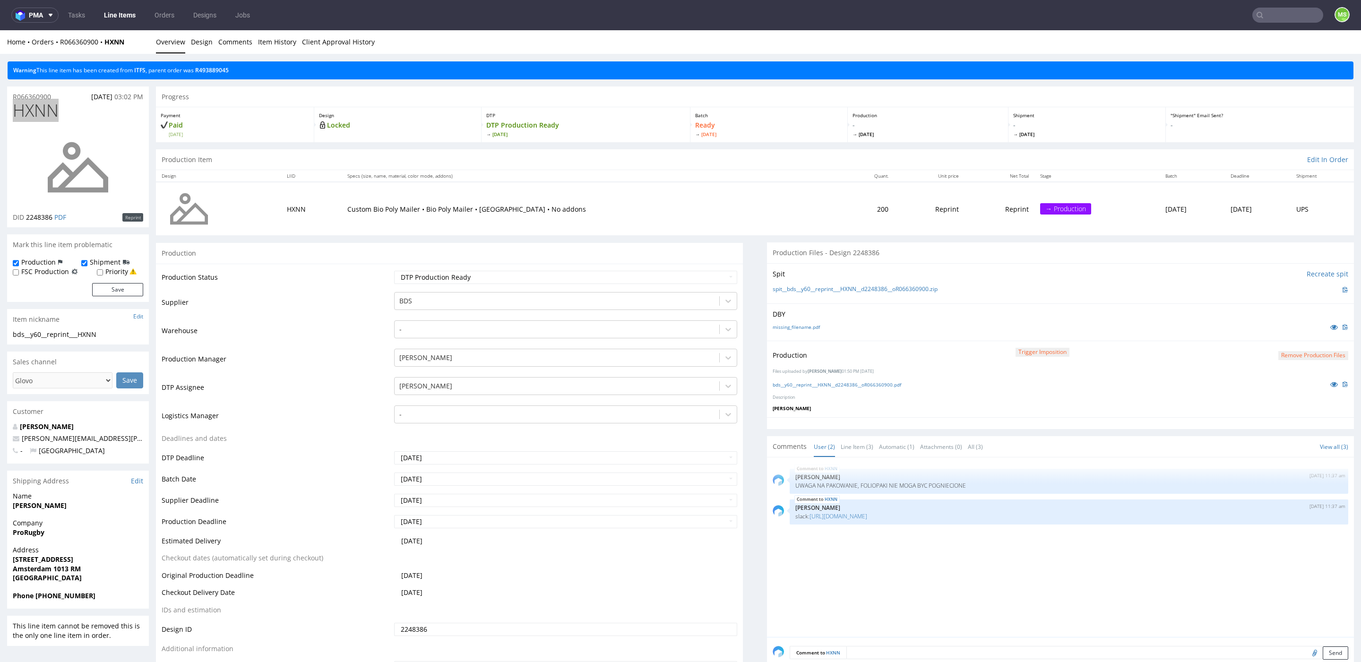
click at [126, 17] on link "Line Items" at bounding box center [119, 15] width 43 height 15
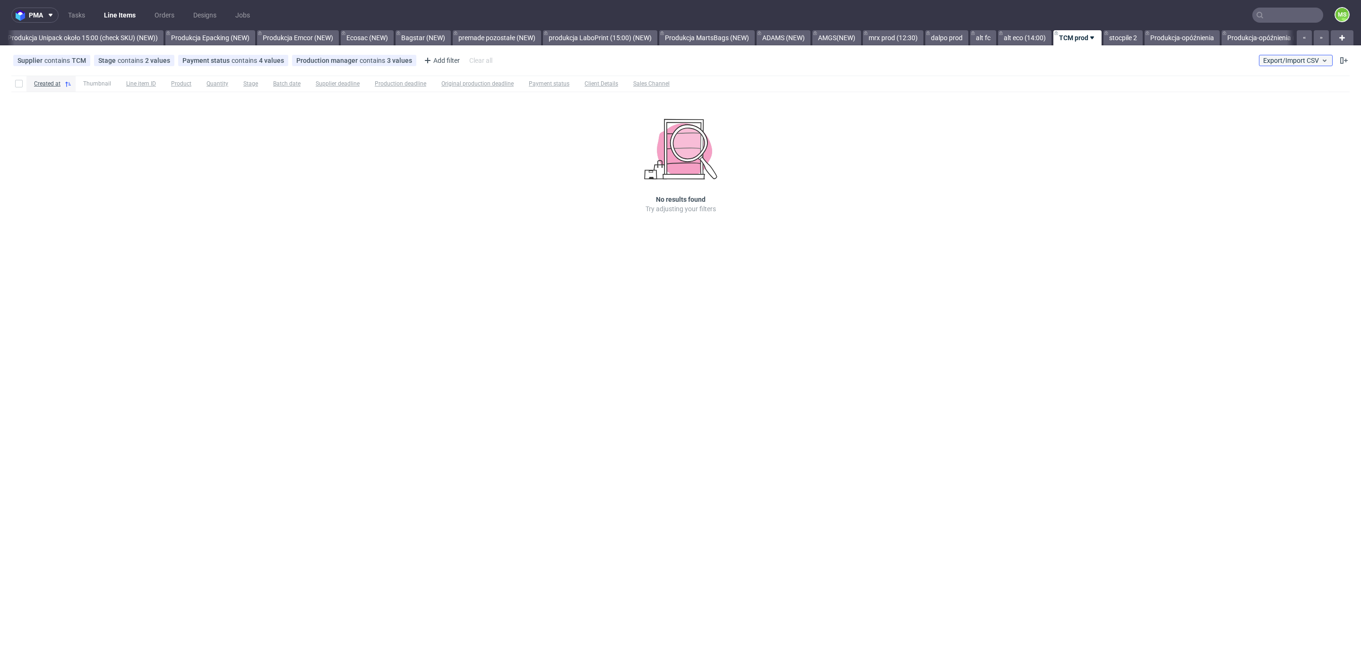
click at [1323, 65] on button "Export/Import CSV" at bounding box center [1296, 60] width 74 height 11
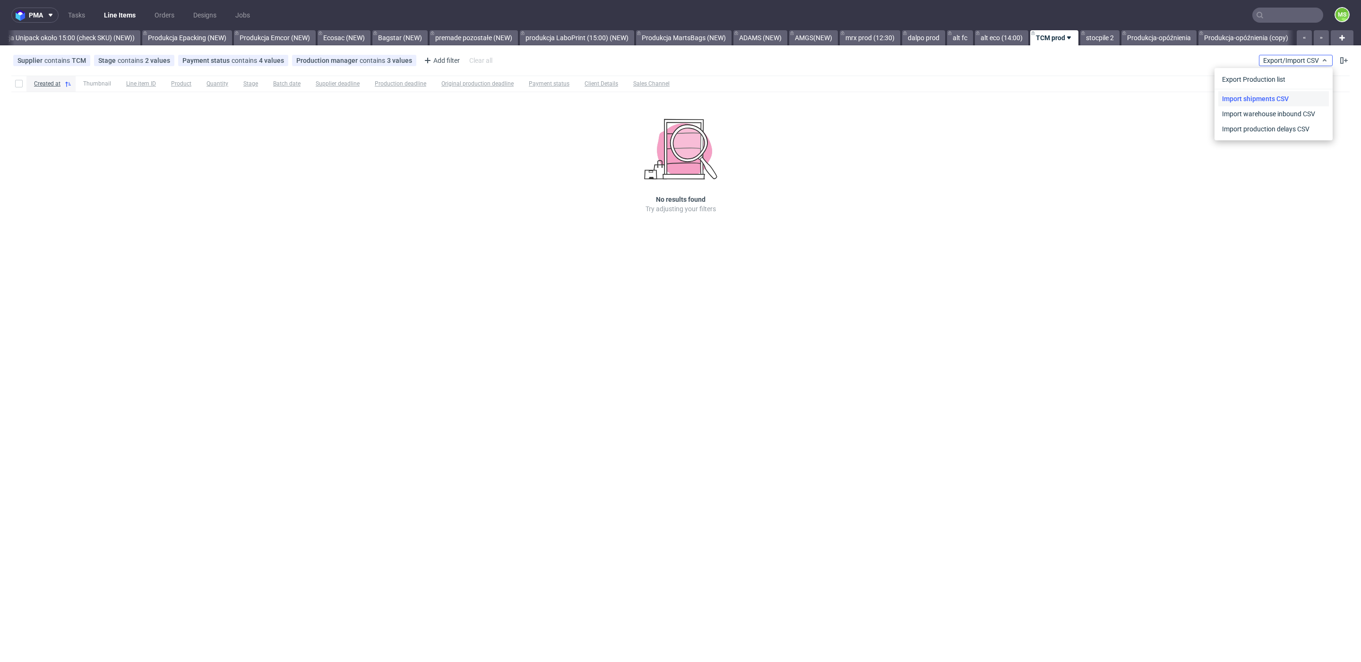
scroll to position [0, 1928]
click at [1297, 103] on link "Import shipments CSV" at bounding box center [1274, 98] width 111 height 15
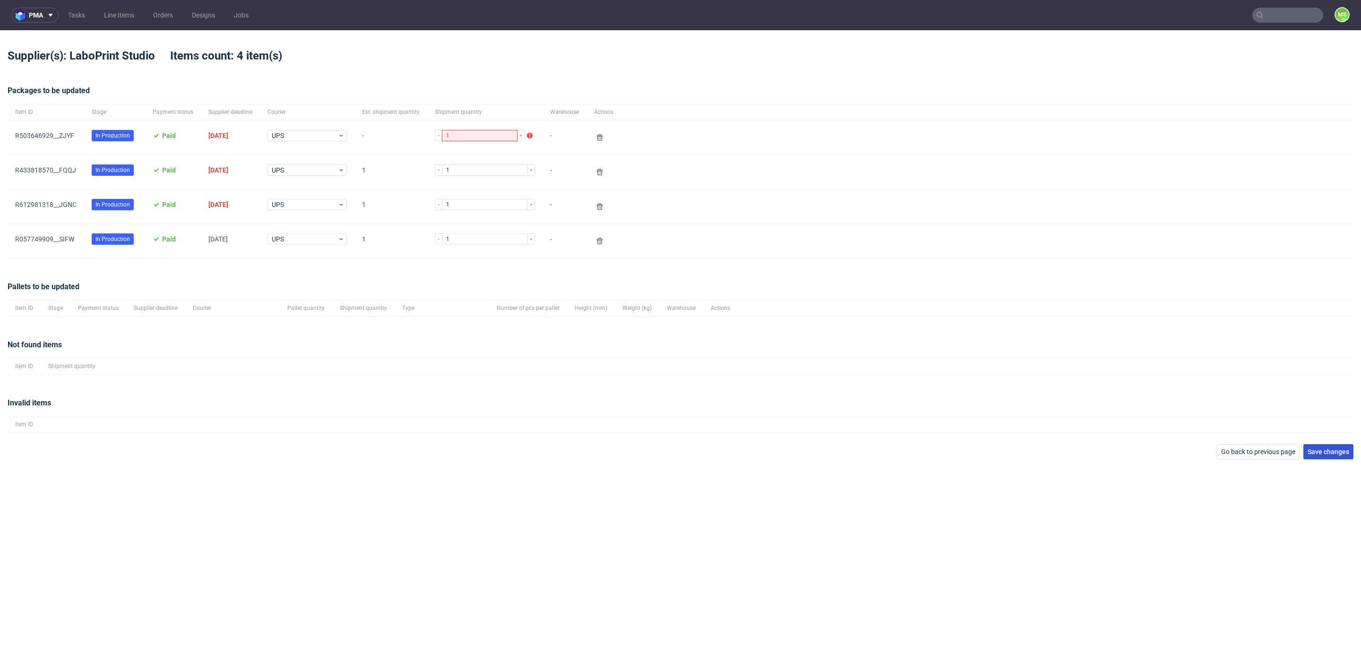
click at [1336, 450] on span "Save changes" at bounding box center [1329, 452] width 42 height 7
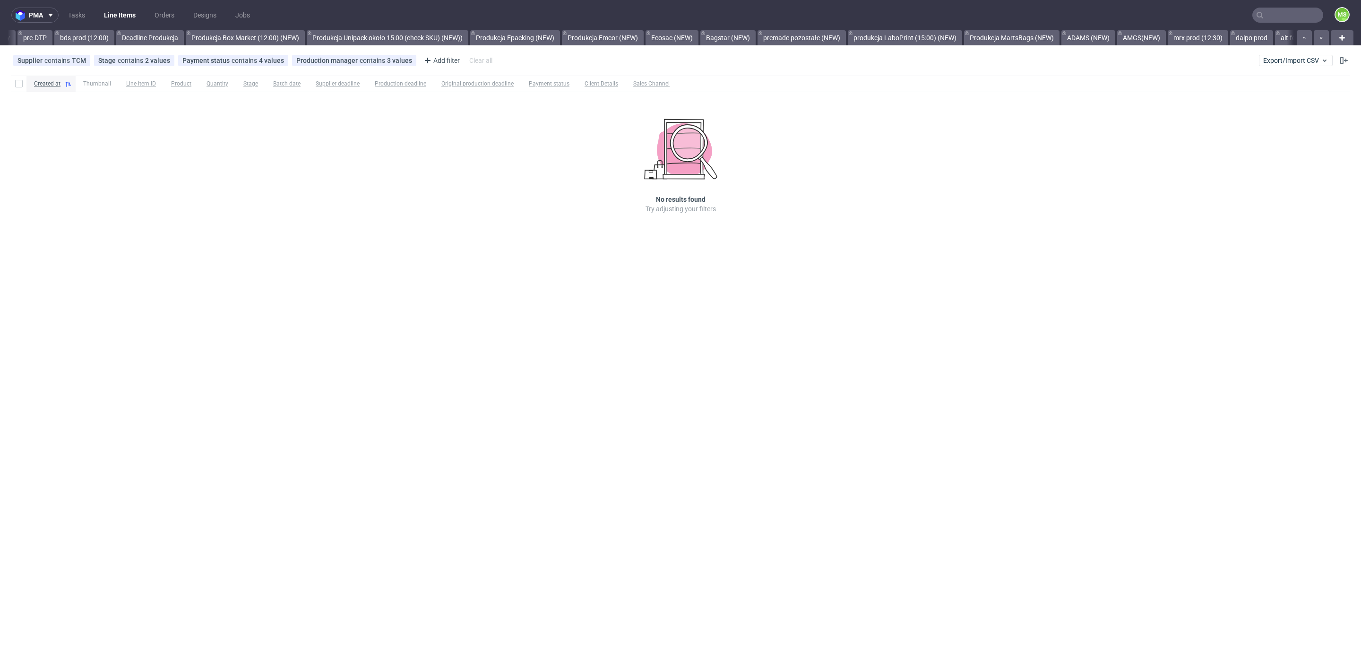
scroll to position [0, 1928]
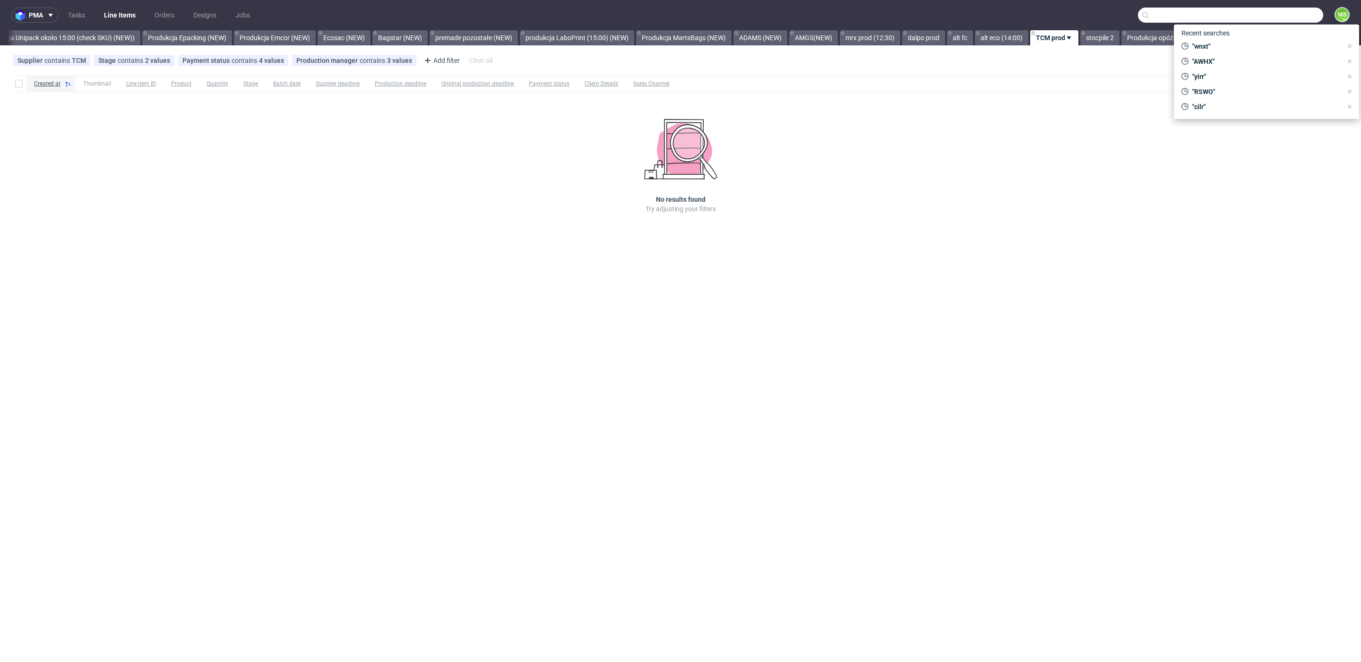
click at [1302, 17] on input "text" at bounding box center [1230, 15] width 185 height 15
paste input "1Z5A15806893542126"
type input "1"
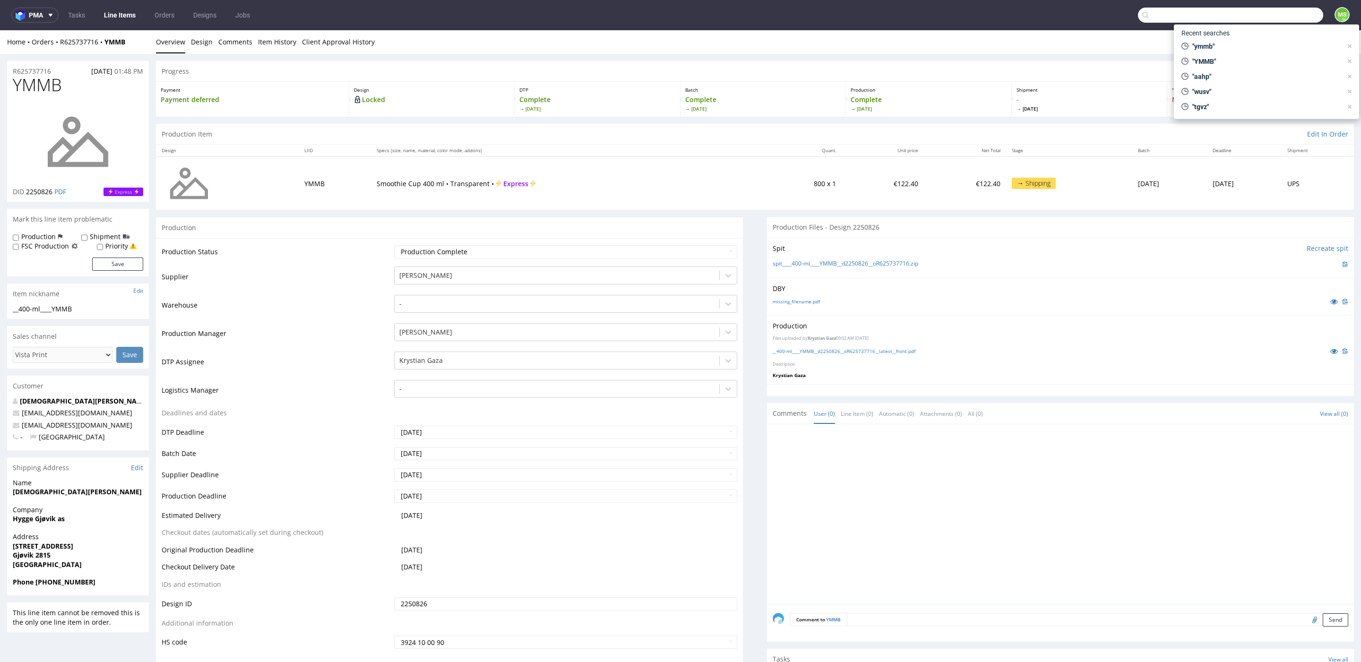
click at [1279, 12] on input "text" at bounding box center [1230, 15] width 185 height 15
type input "w"
type input "wtoo"
click at [1152, 35] on span "WTOO" at bounding box center [1159, 39] width 19 height 8
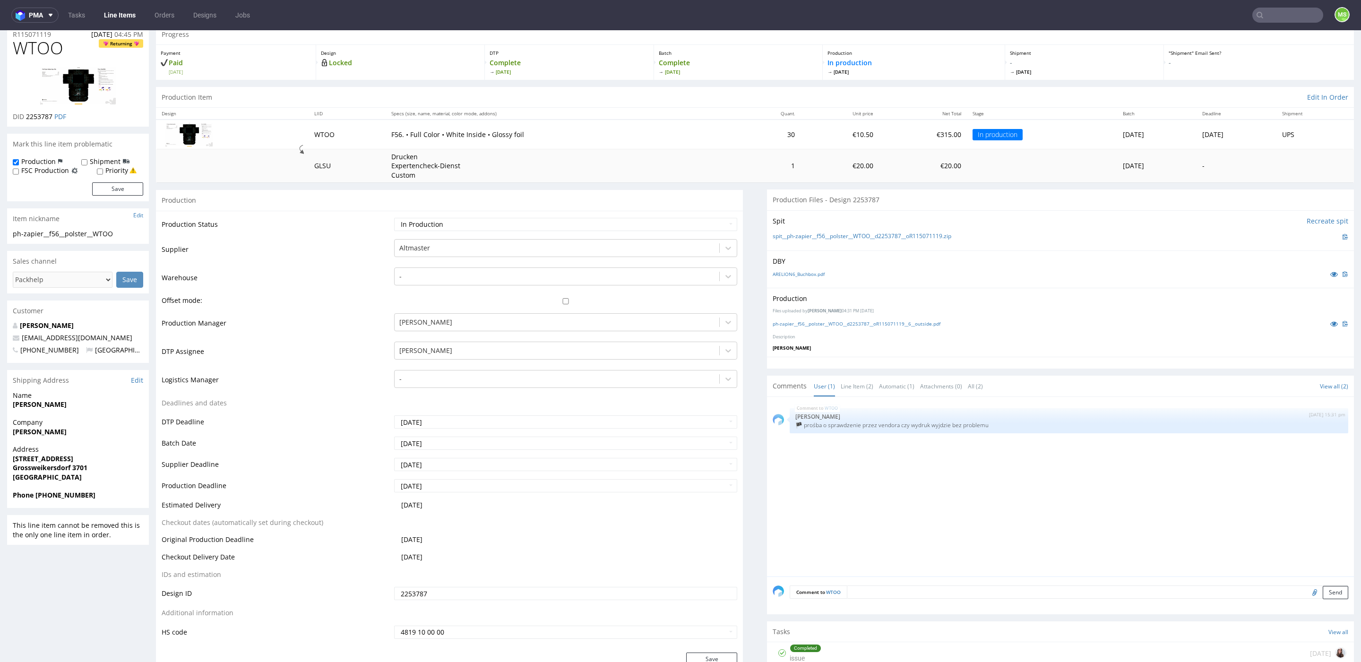
scroll to position [47, 0]
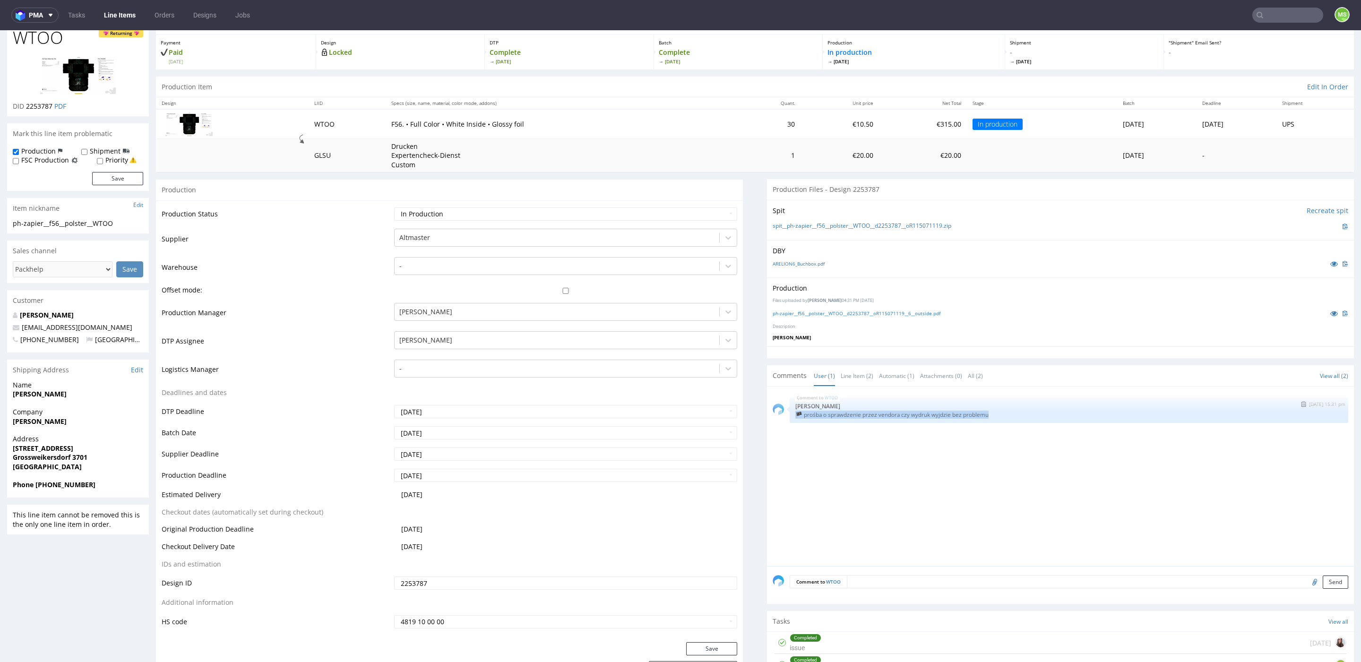
drag, startPoint x: 970, startPoint y: 416, endPoint x: 788, endPoint y: 415, distance: 182.0
click at [796, 414] on p "🏴 prośba o sprawdzenie przez vendora czy wydruk wyjdzie bez problemu" at bounding box center [1069, 414] width 547 height 7
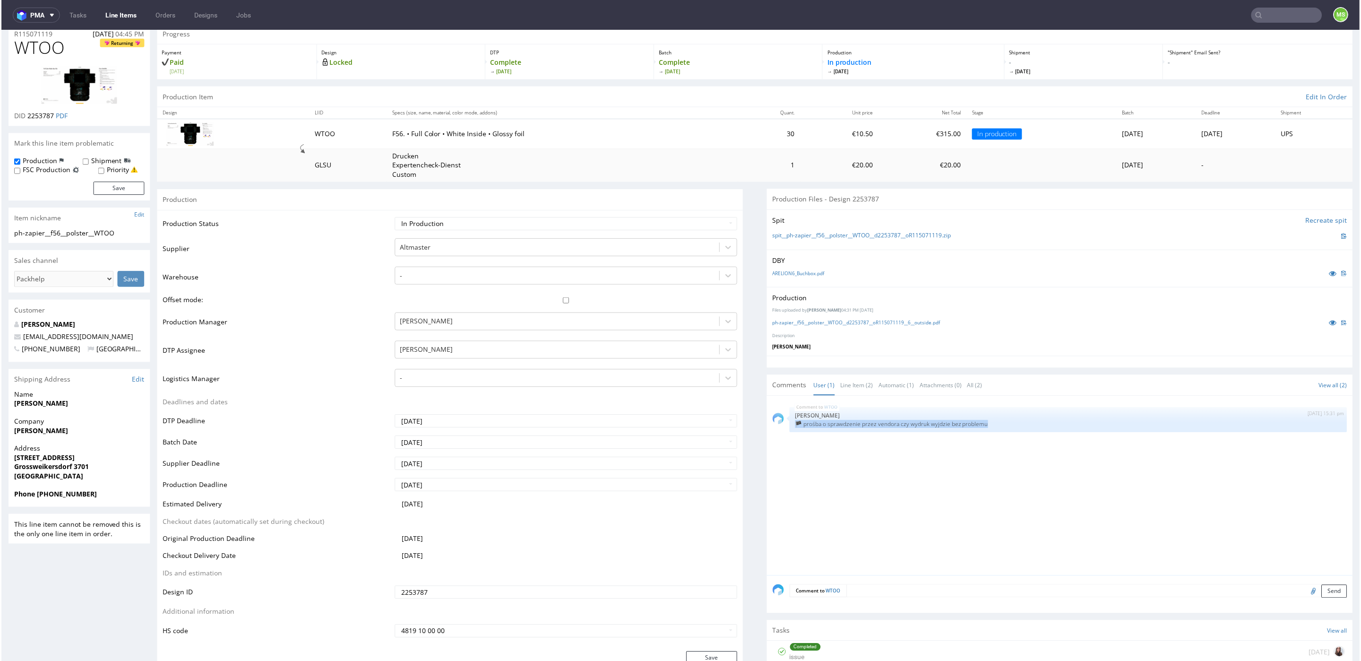
scroll to position [37, 0]
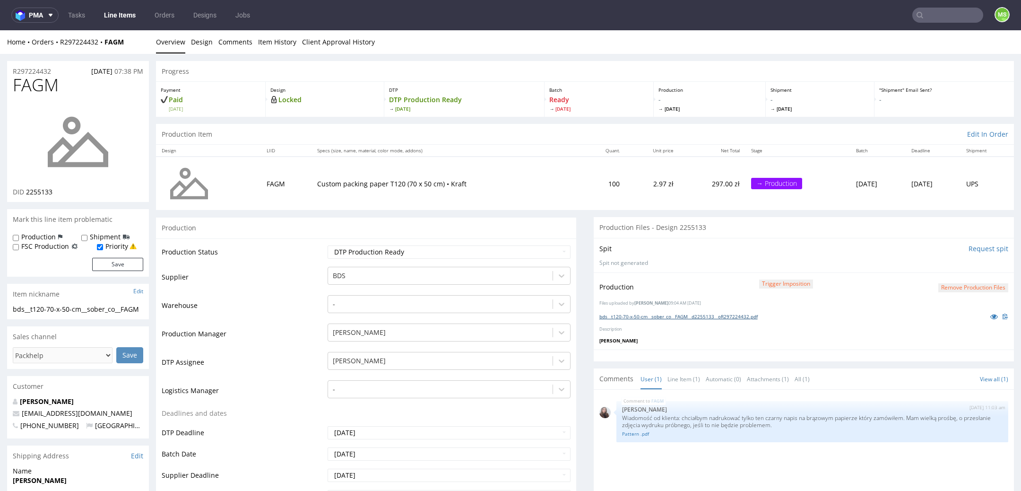
click at [681, 316] on link "bds__t120-70-x-50-cm__sober_co__FAGM__d2255133__oR297224432.pdf" at bounding box center [678, 316] width 158 height 7
